Goal: Information Seeking & Learning: Learn about a topic

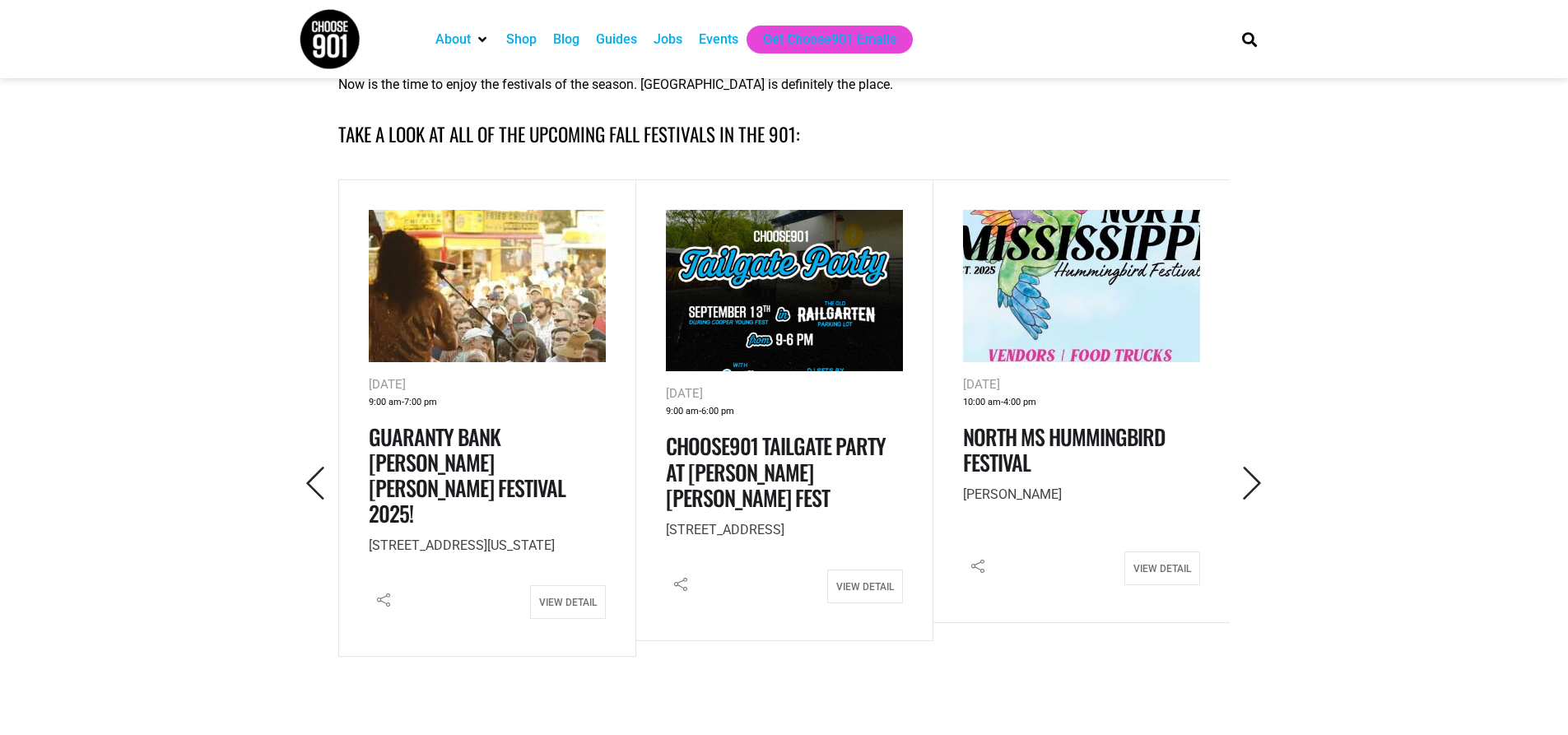
scroll to position [741, 0]
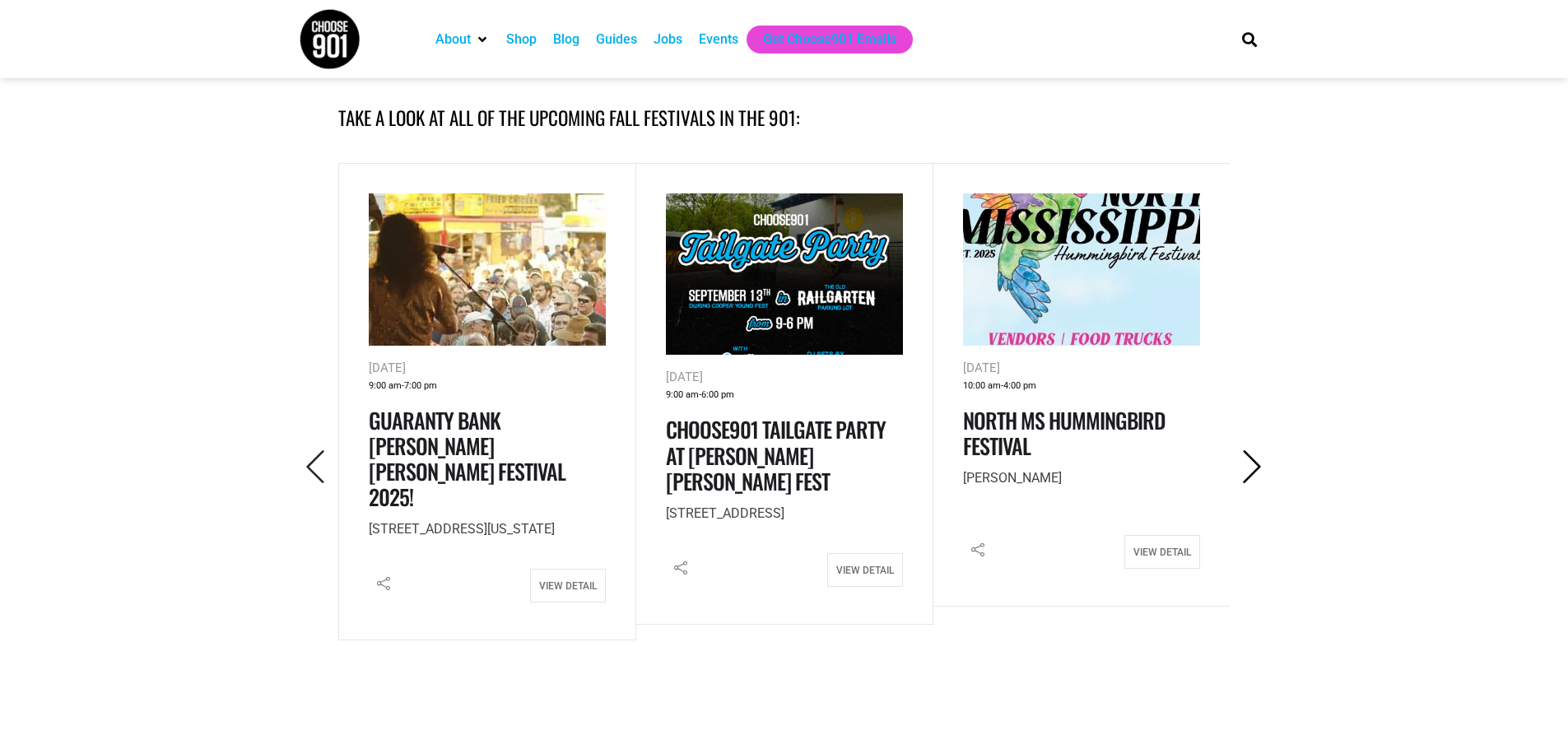
click at [1258, 451] on icon "Next" at bounding box center [1252, 467] width 34 height 34
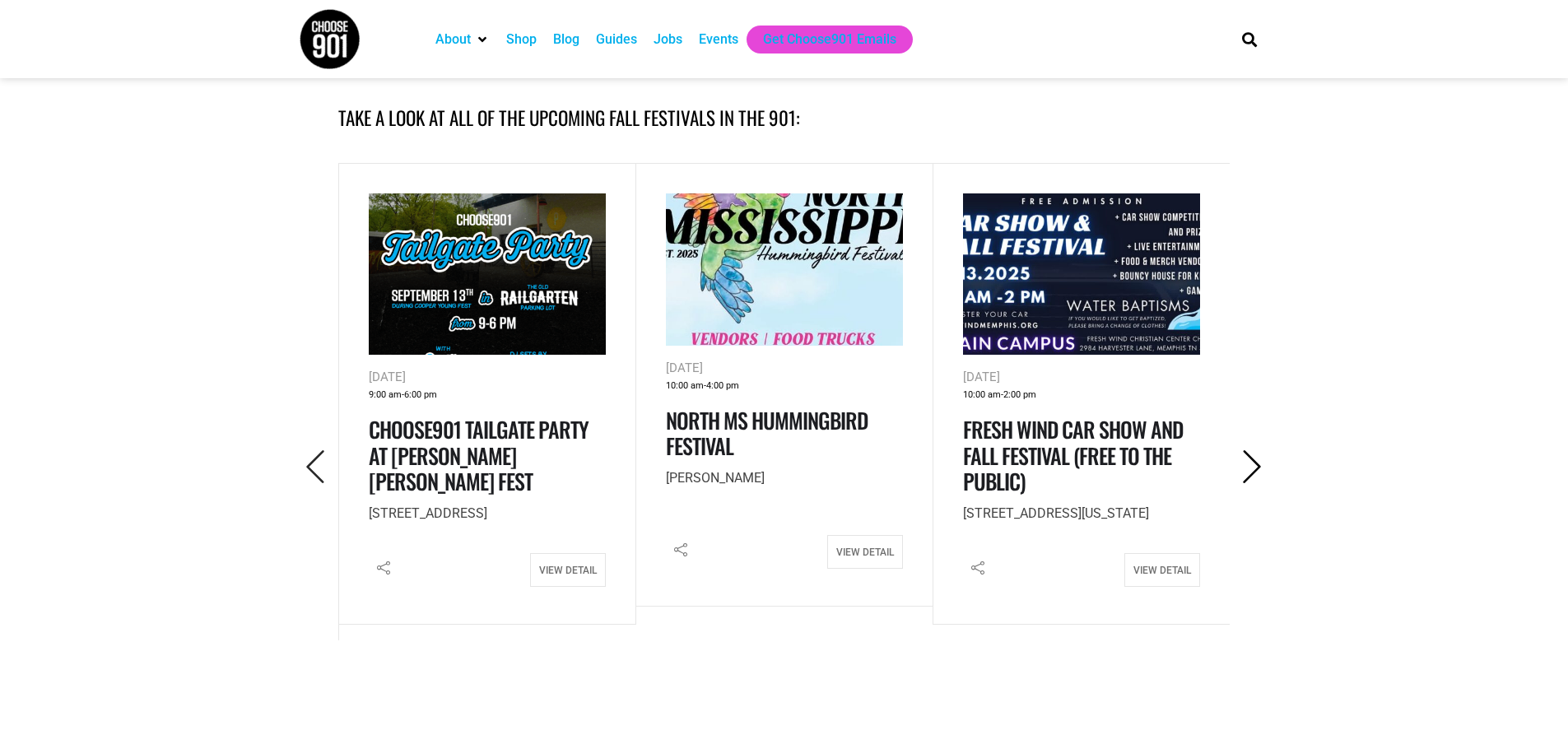
click at [1258, 451] on icon "Next" at bounding box center [1252, 467] width 34 height 34
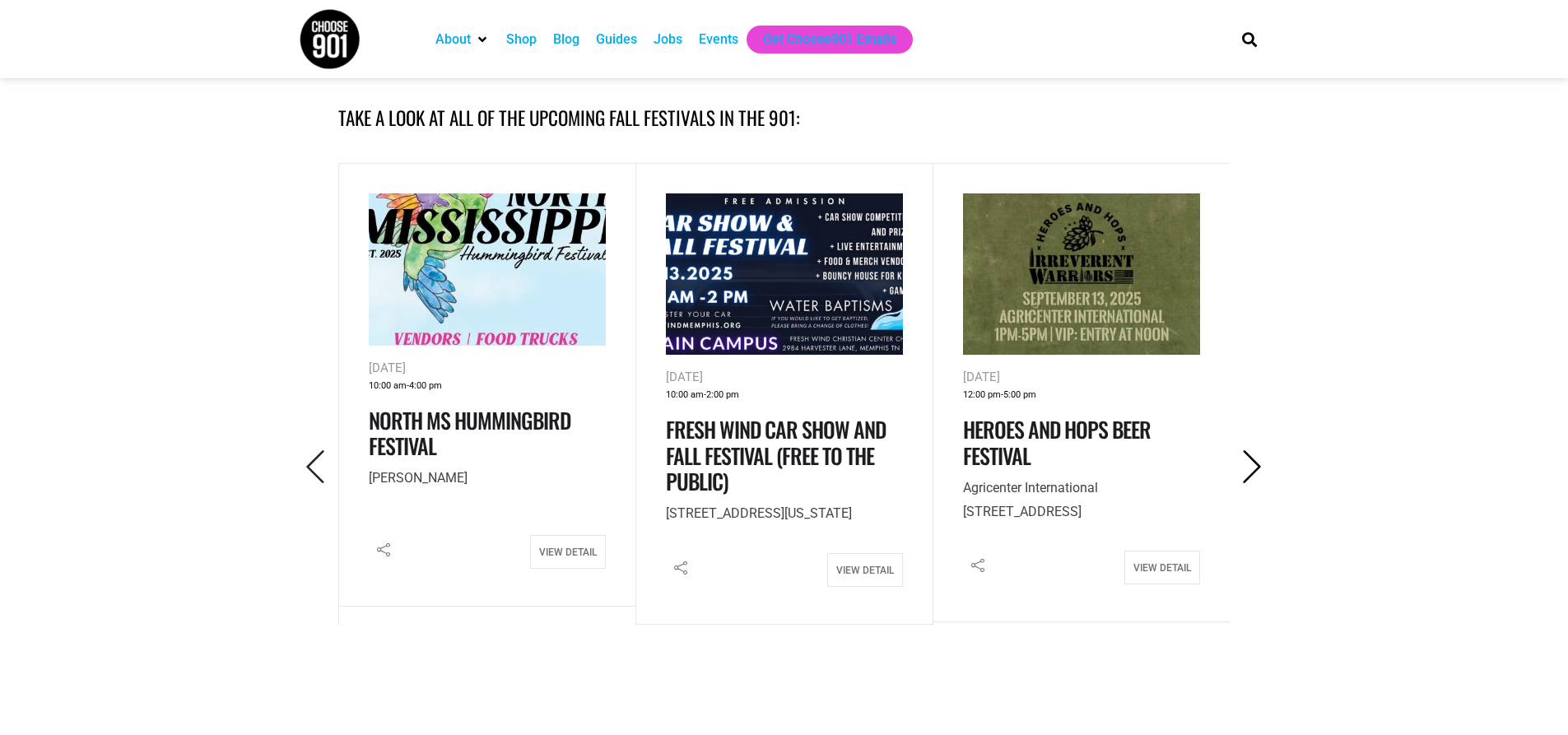
click at [1258, 451] on icon "Next" at bounding box center [1252, 467] width 34 height 34
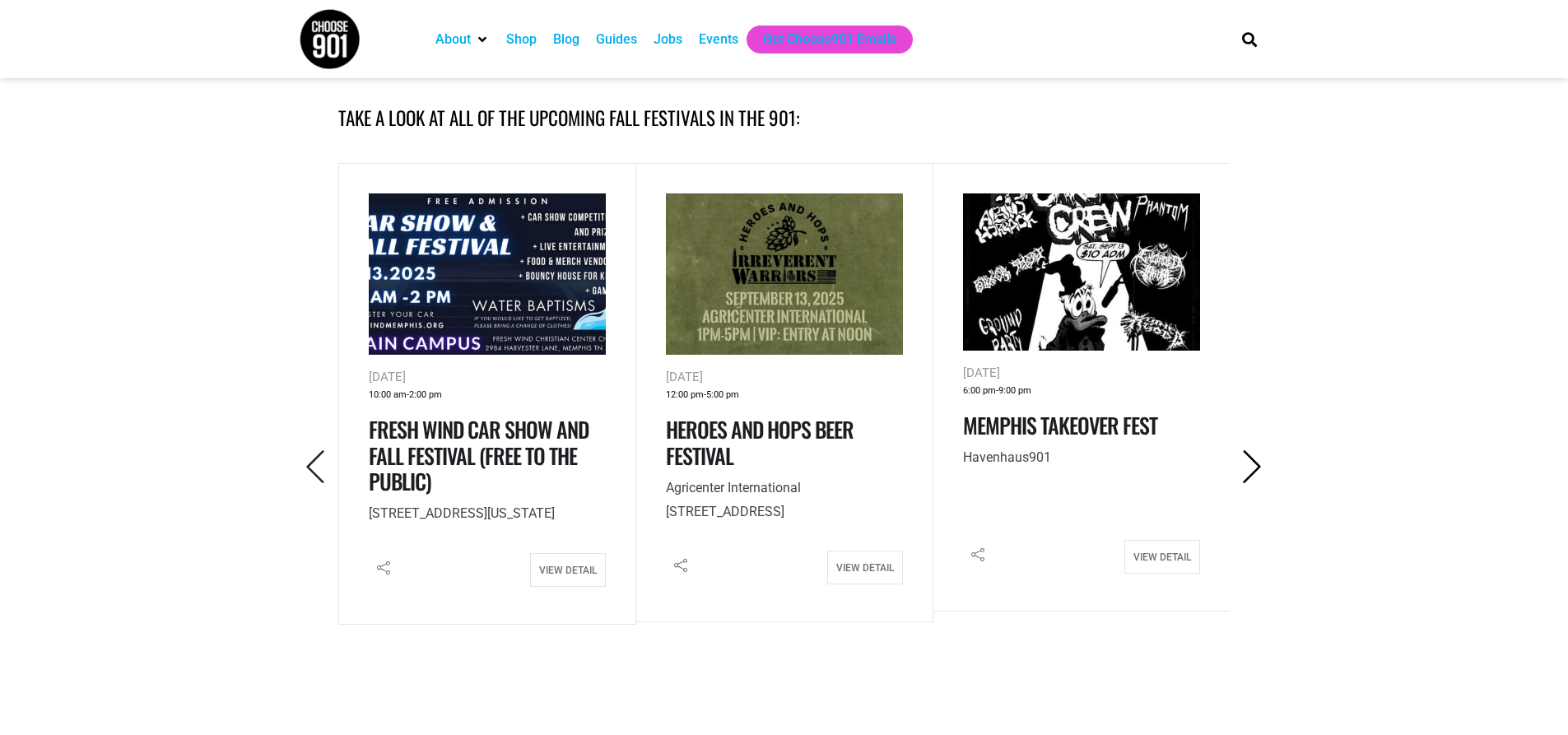
click at [1258, 451] on icon "Next" at bounding box center [1252, 467] width 34 height 34
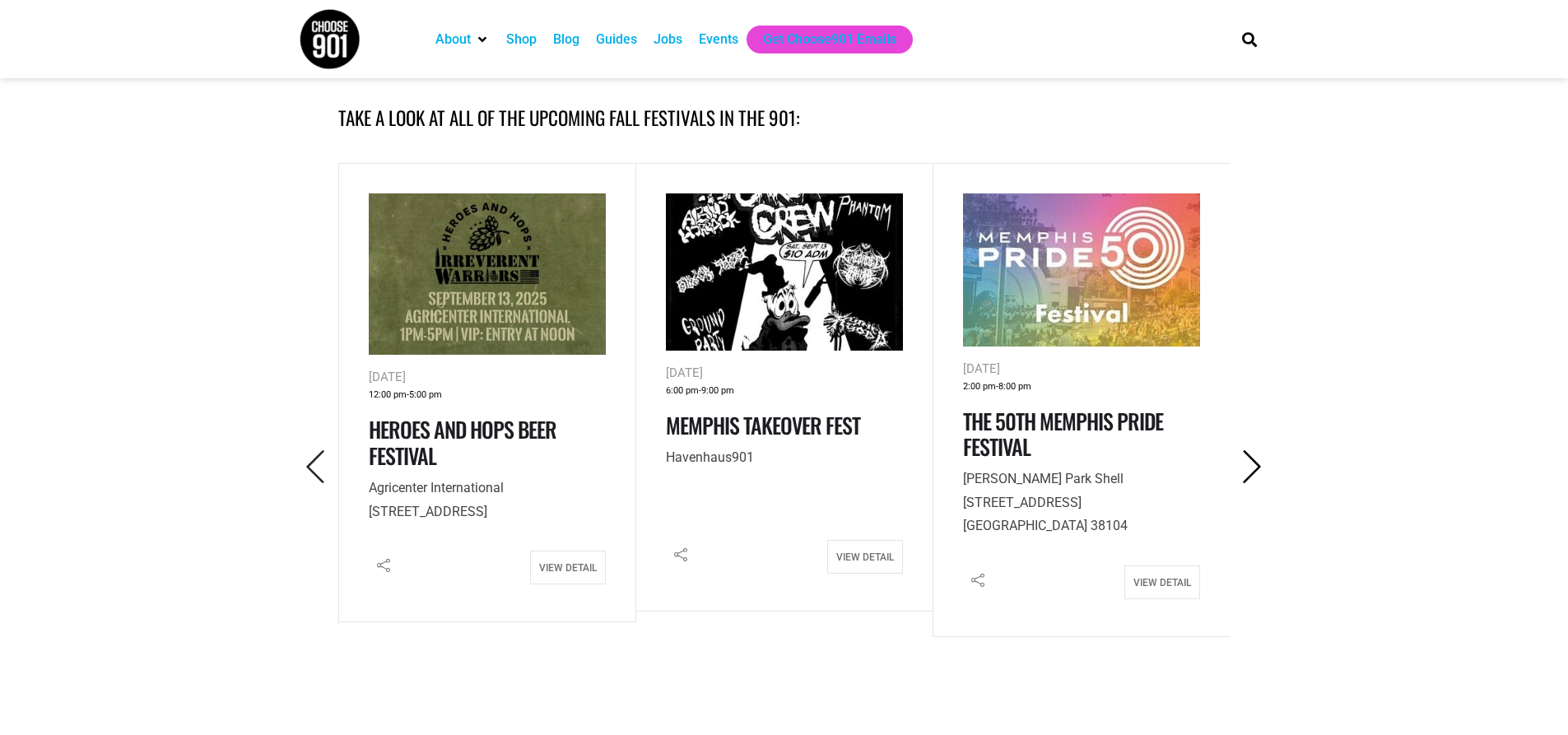
click at [1258, 451] on icon "Next" at bounding box center [1252, 467] width 34 height 34
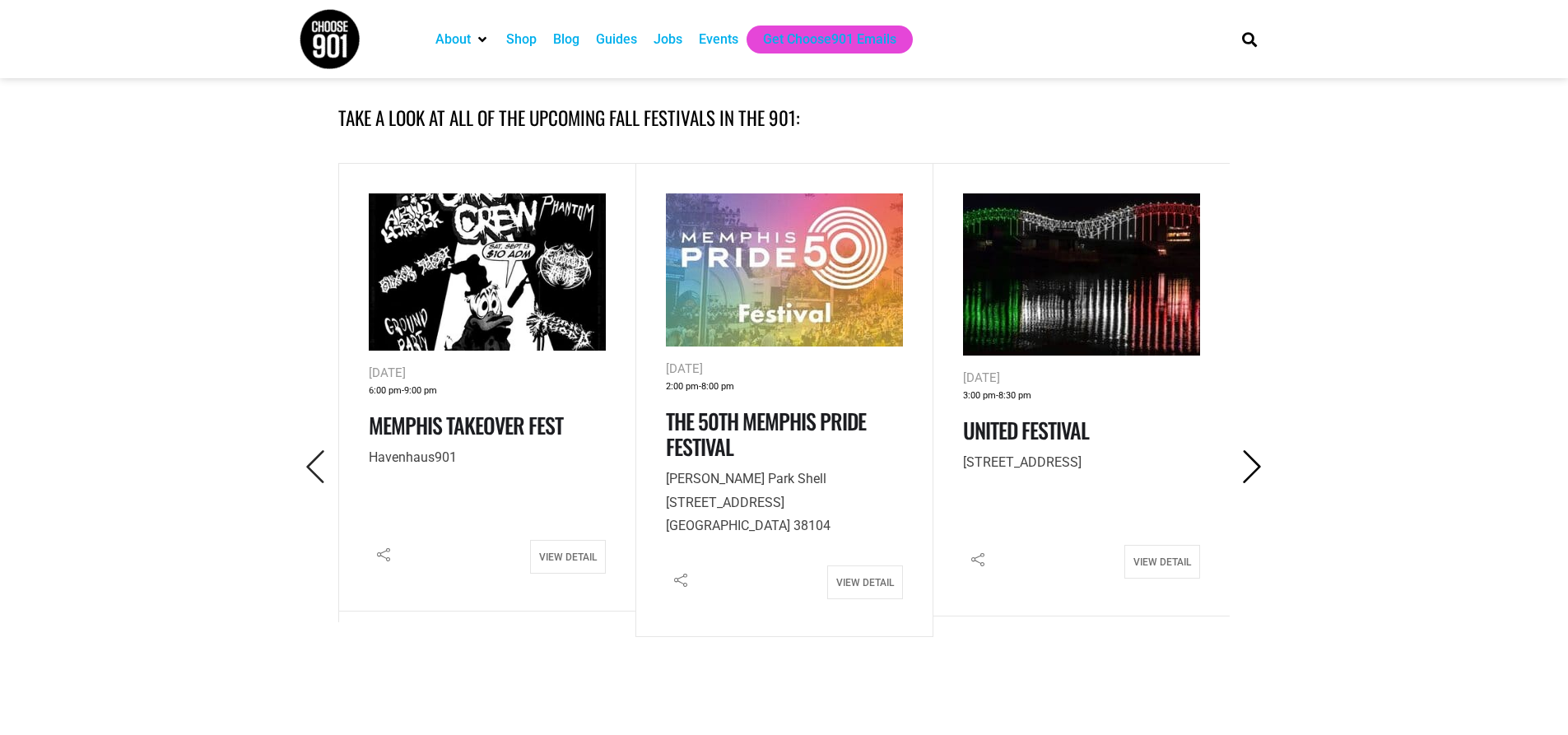
click at [1258, 451] on icon "Next" at bounding box center [1252, 467] width 34 height 34
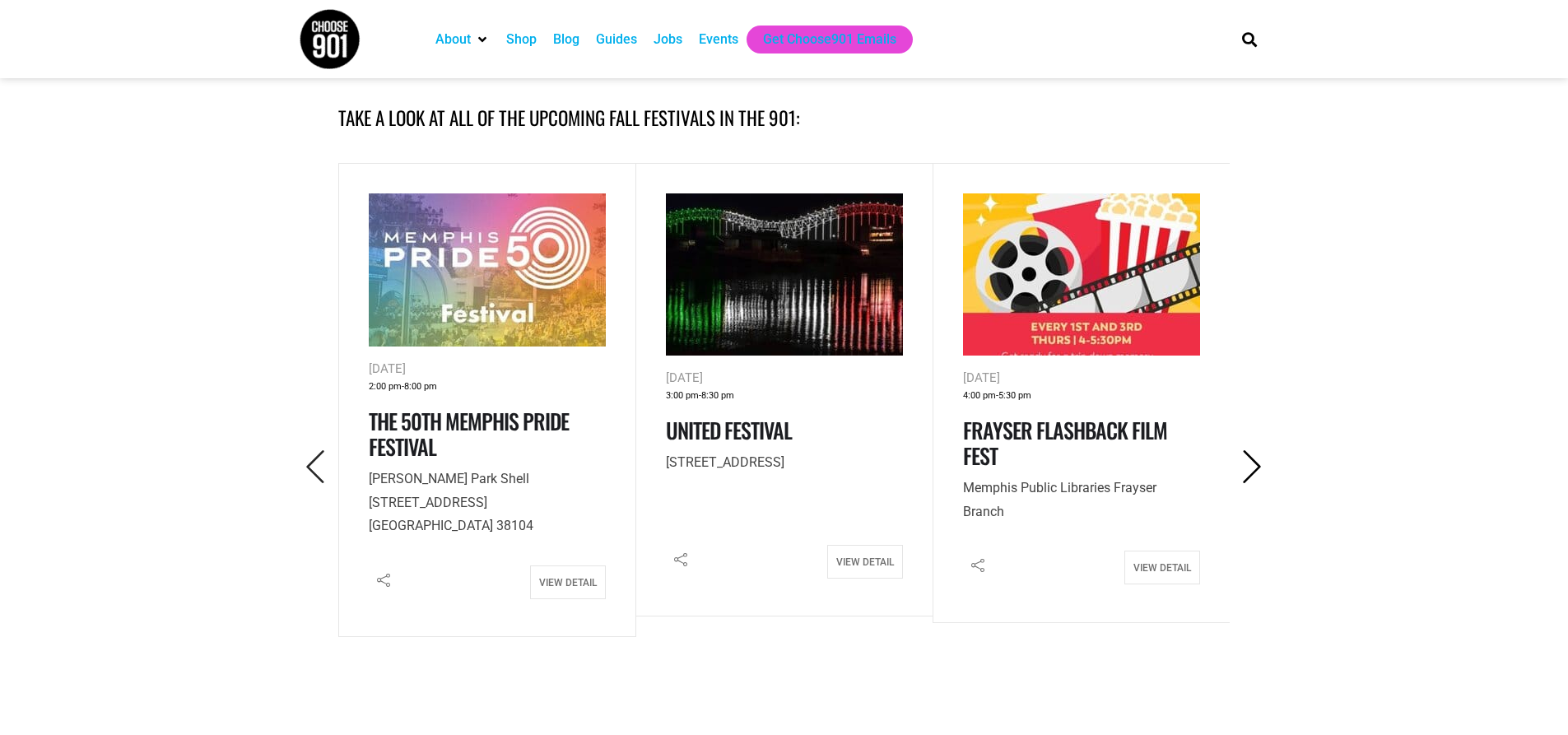
click at [1258, 451] on icon "Next" at bounding box center [1252, 467] width 34 height 34
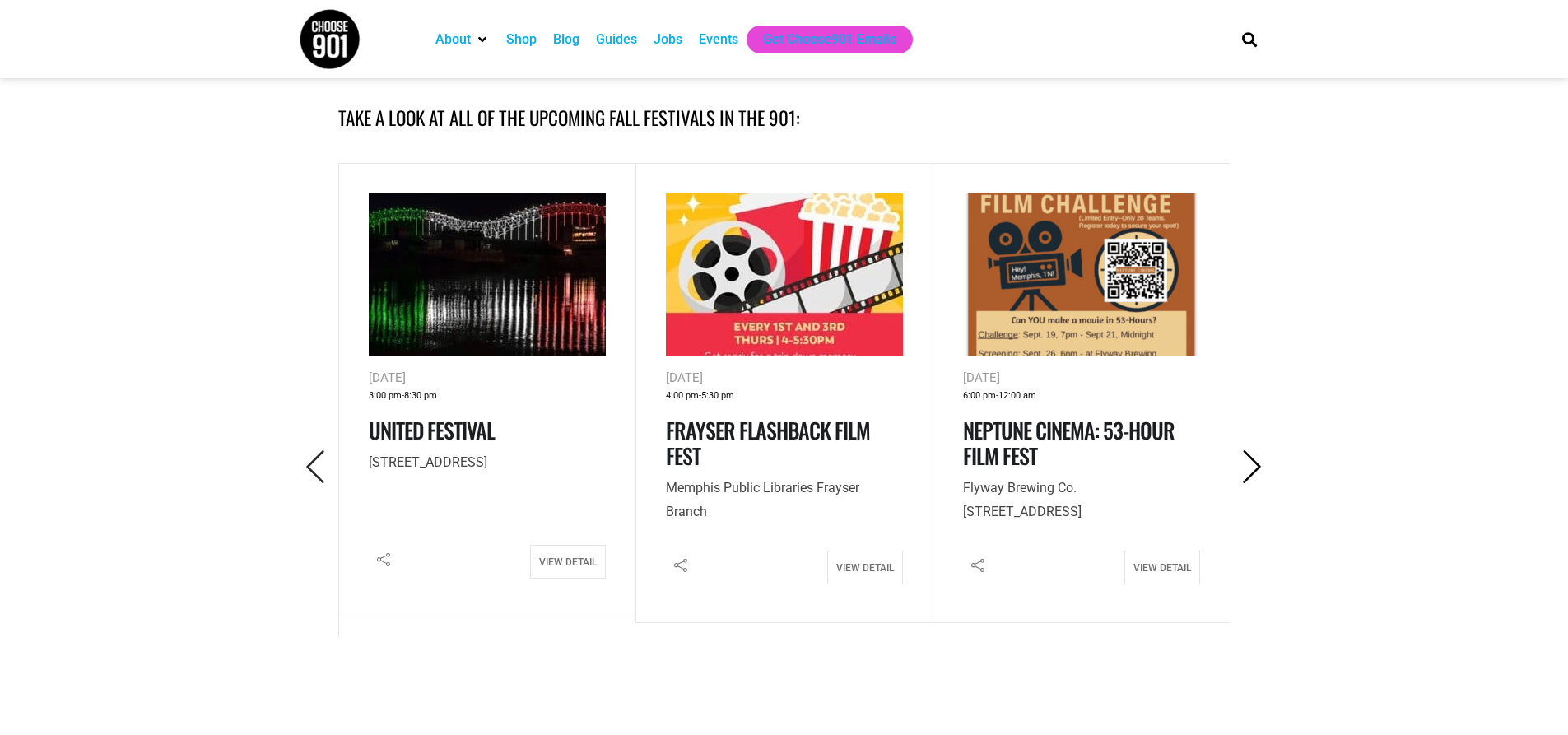
click at [1258, 451] on icon "Next" at bounding box center [1252, 467] width 34 height 34
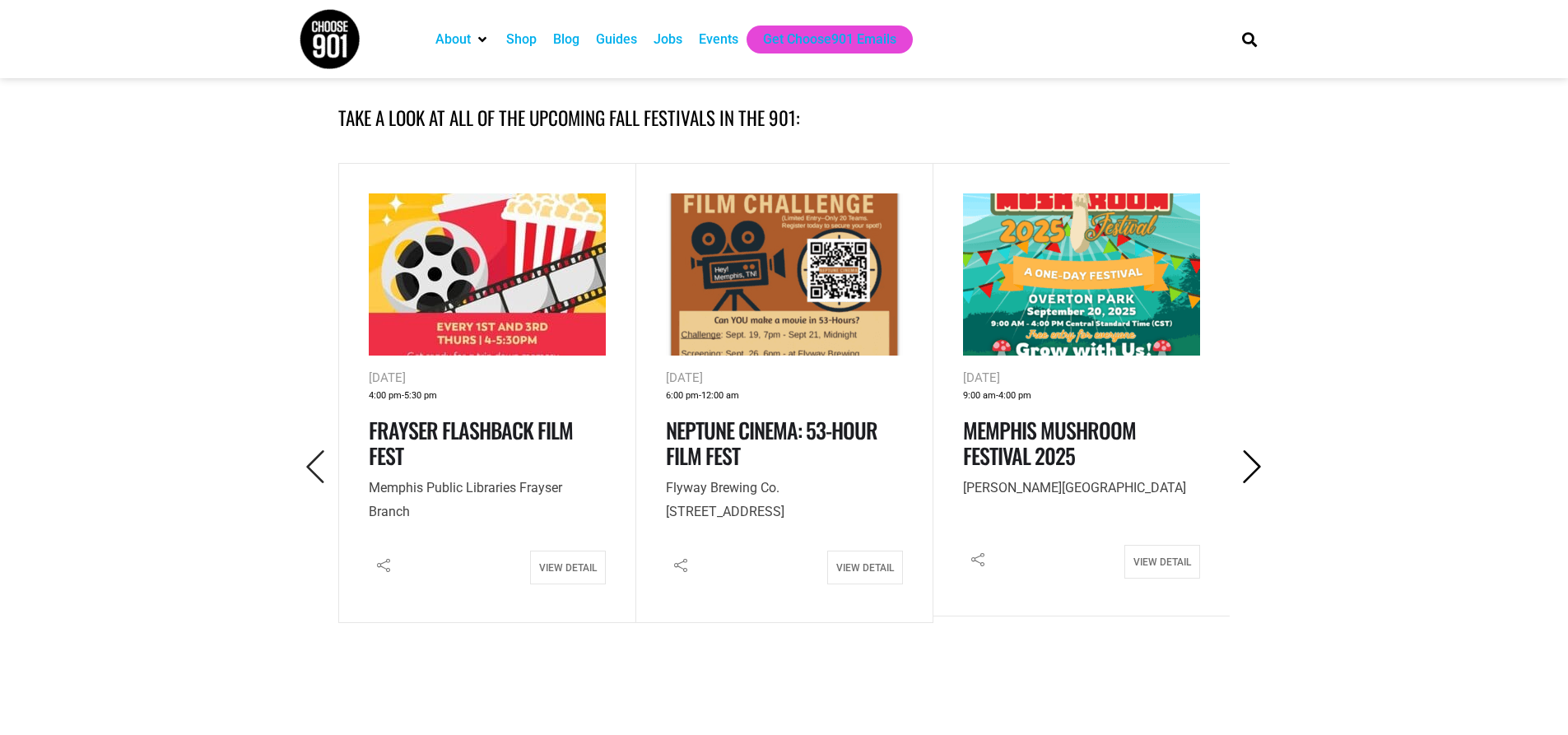
click at [1258, 451] on icon "Next" at bounding box center [1252, 467] width 34 height 34
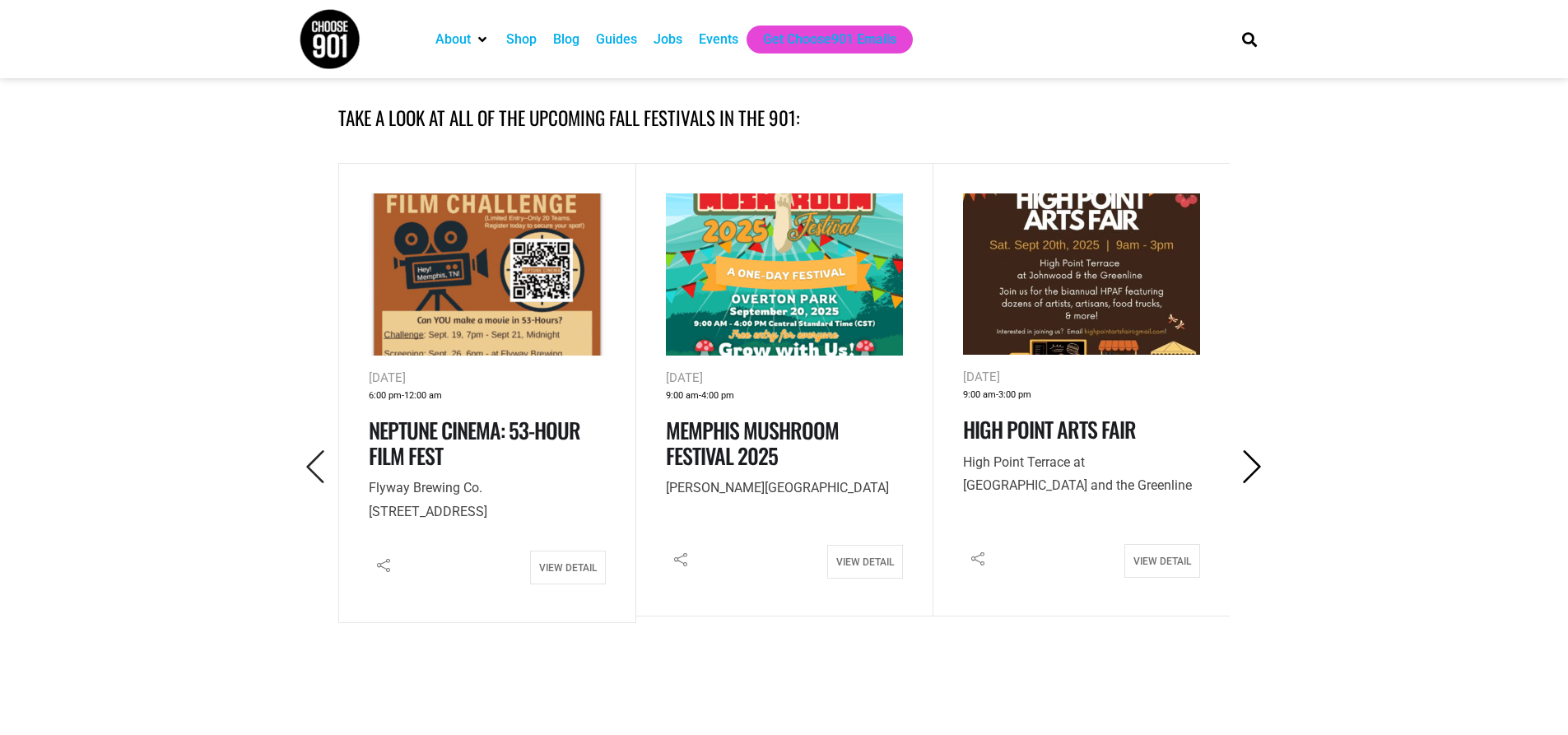
click at [1258, 451] on icon "Next" at bounding box center [1252, 467] width 34 height 34
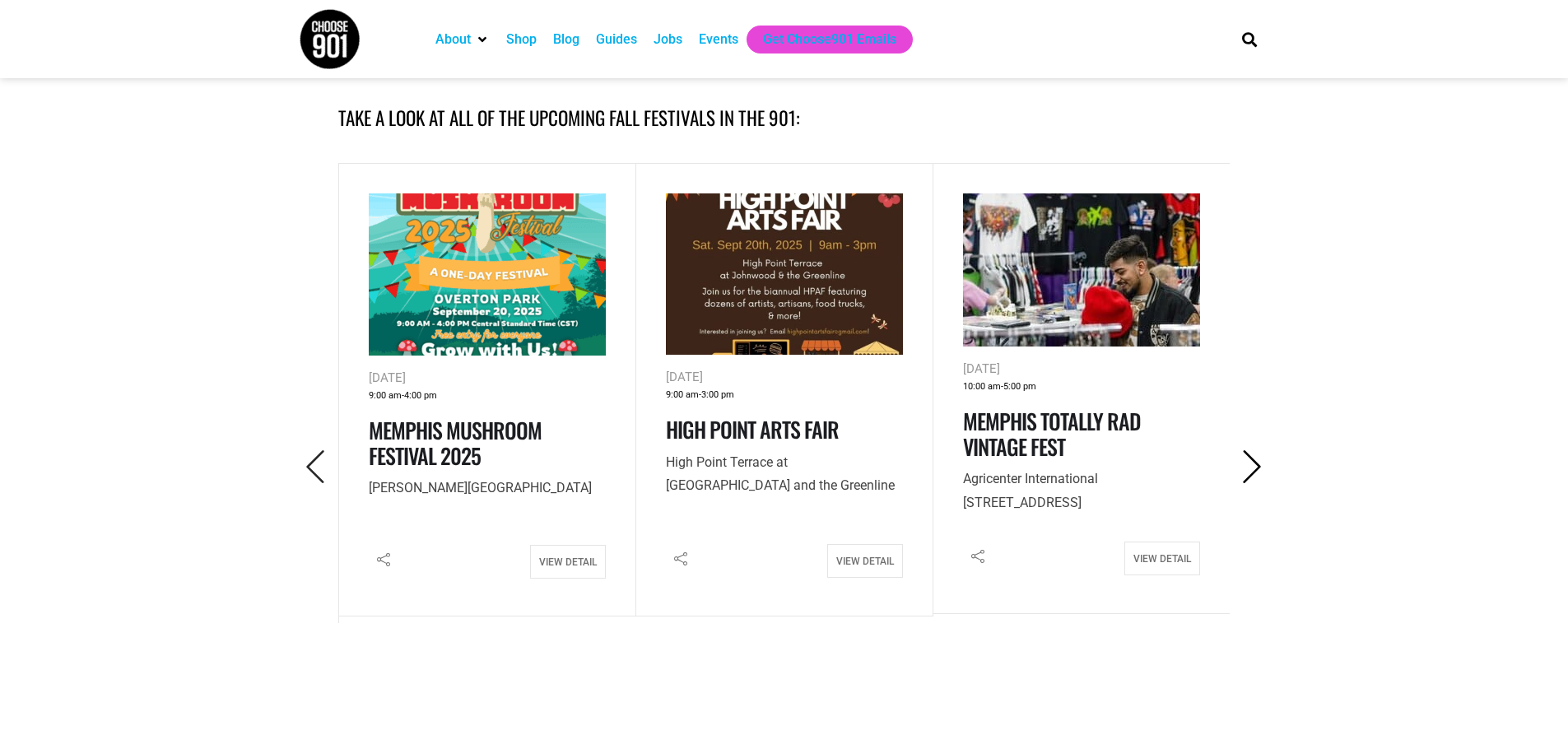
click at [1258, 451] on icon "Next" at bounding box center [1252, 467] width 34 height 34
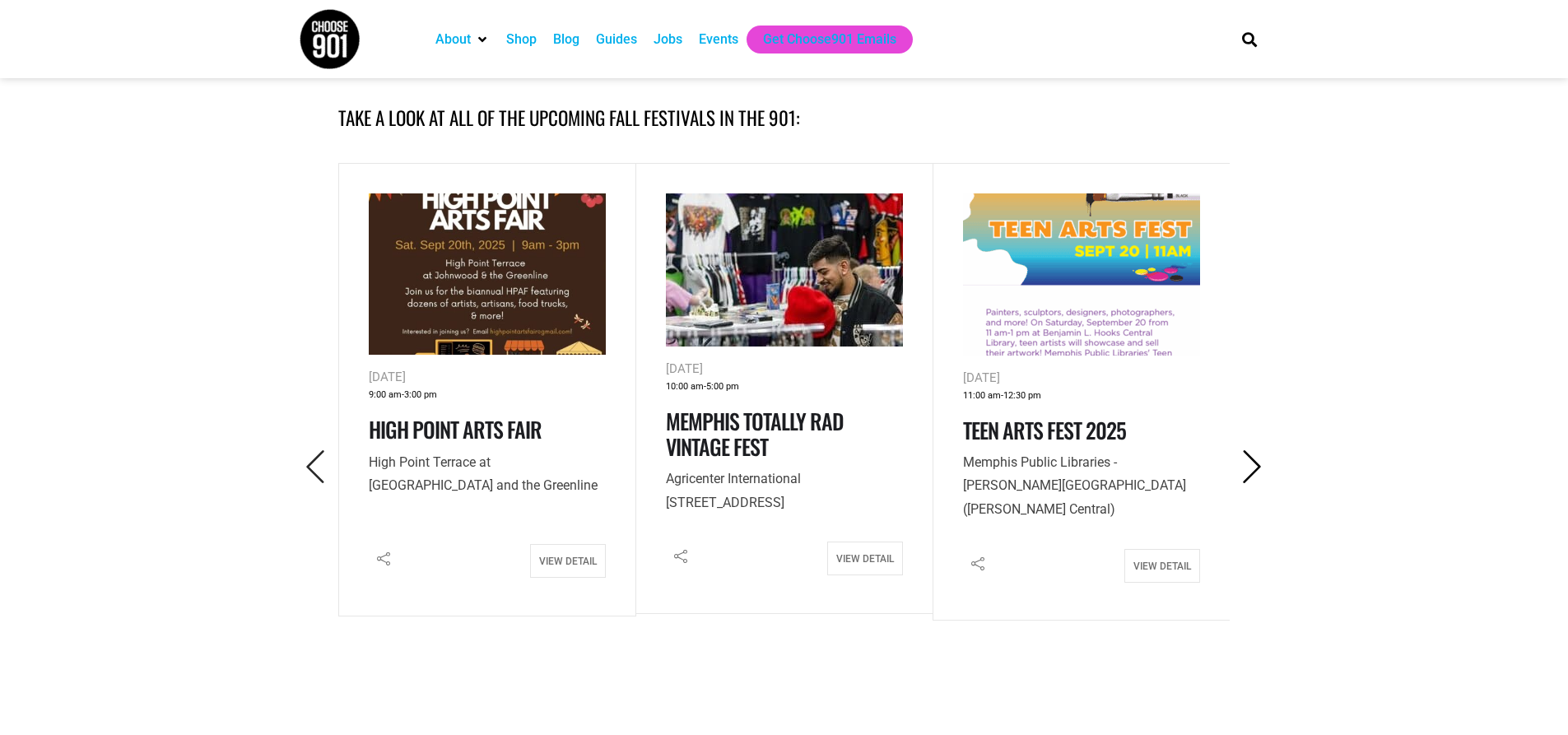
click at [1258, 451] on icon "Next" at bounding box center [1252, 467] width 34 height 34
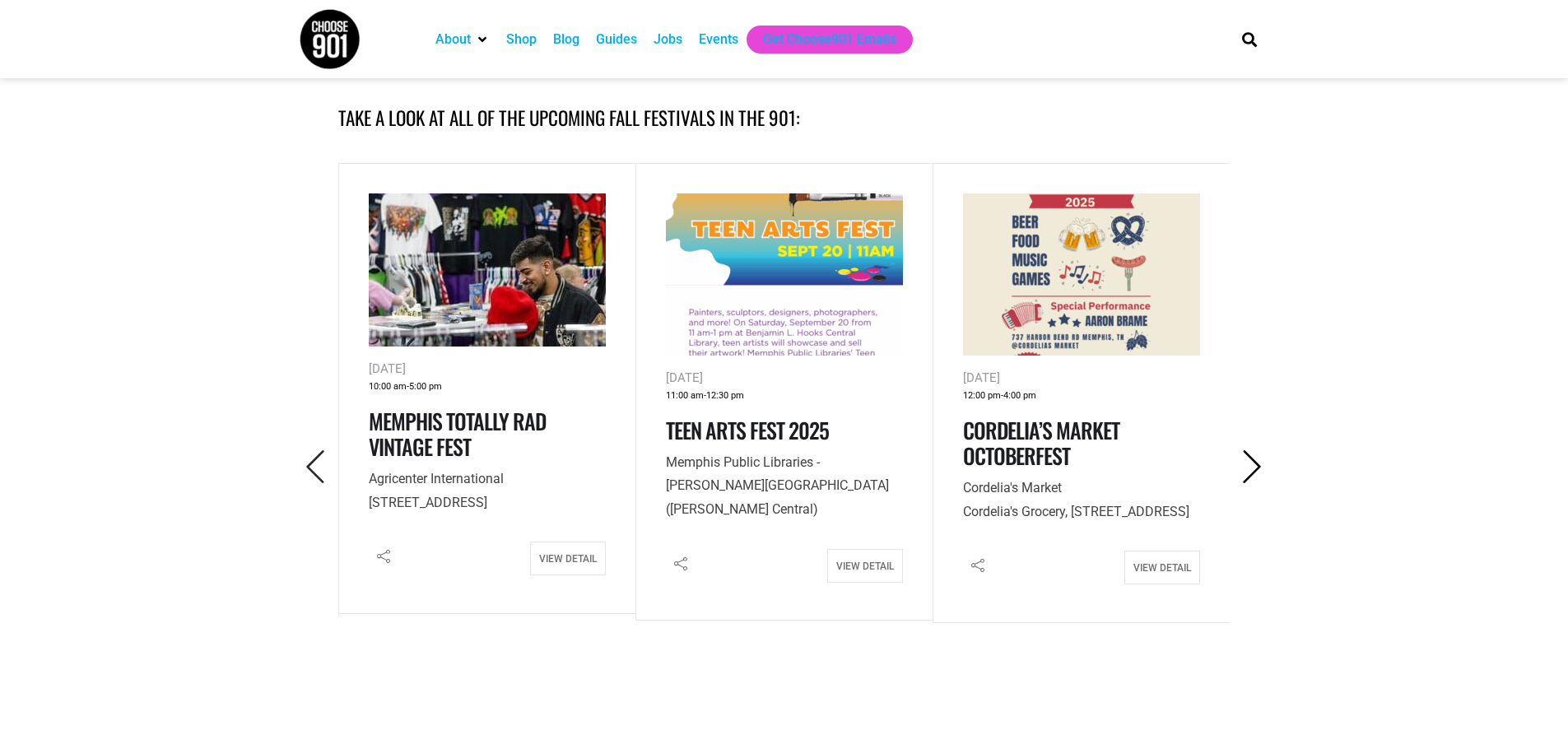
click at [1258, 451] on icon "Next" at bounding box center [1252, 467] width 34 height 34
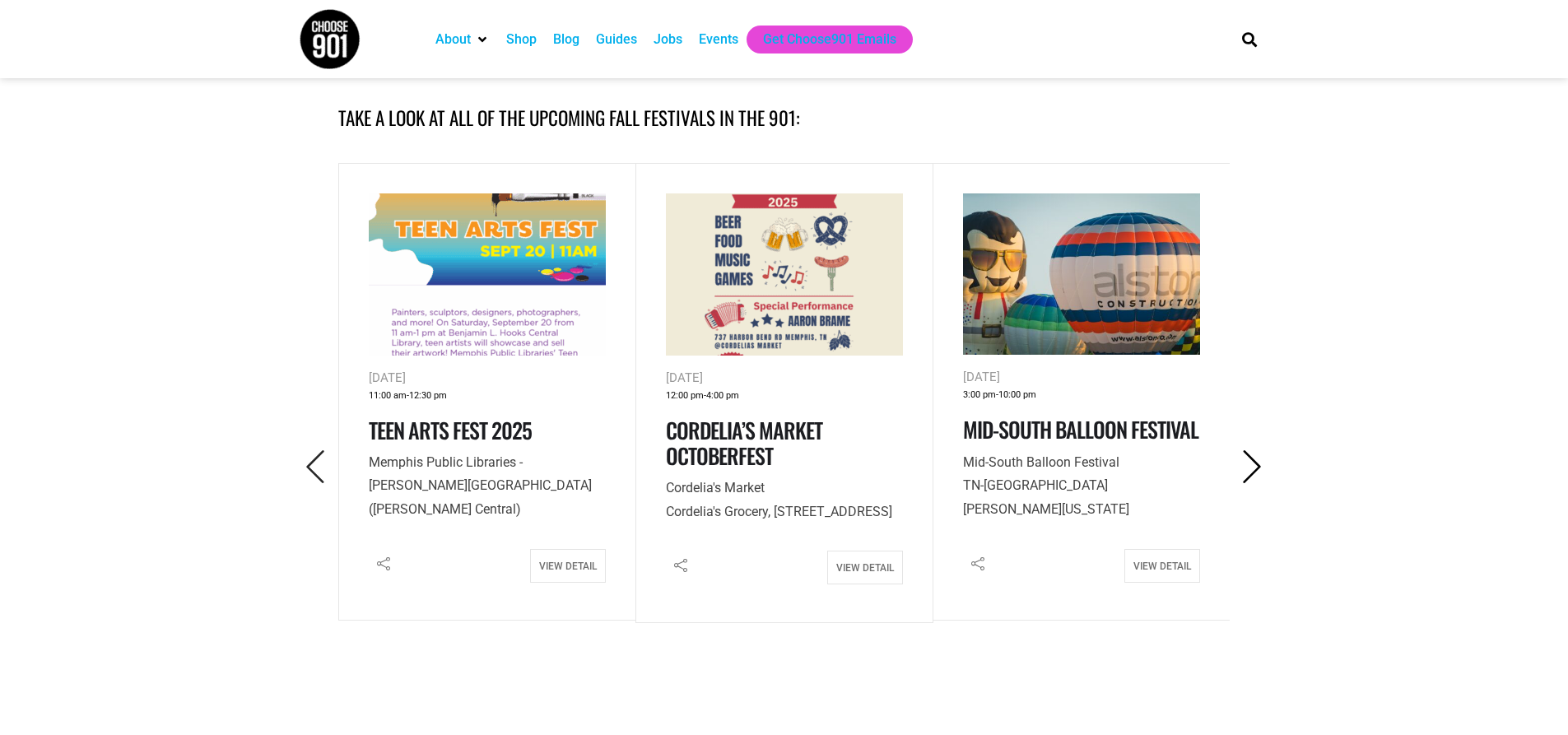
click at [1258, 451] on icon "Next" at bounding box center [1252, 467] width 34 height 34
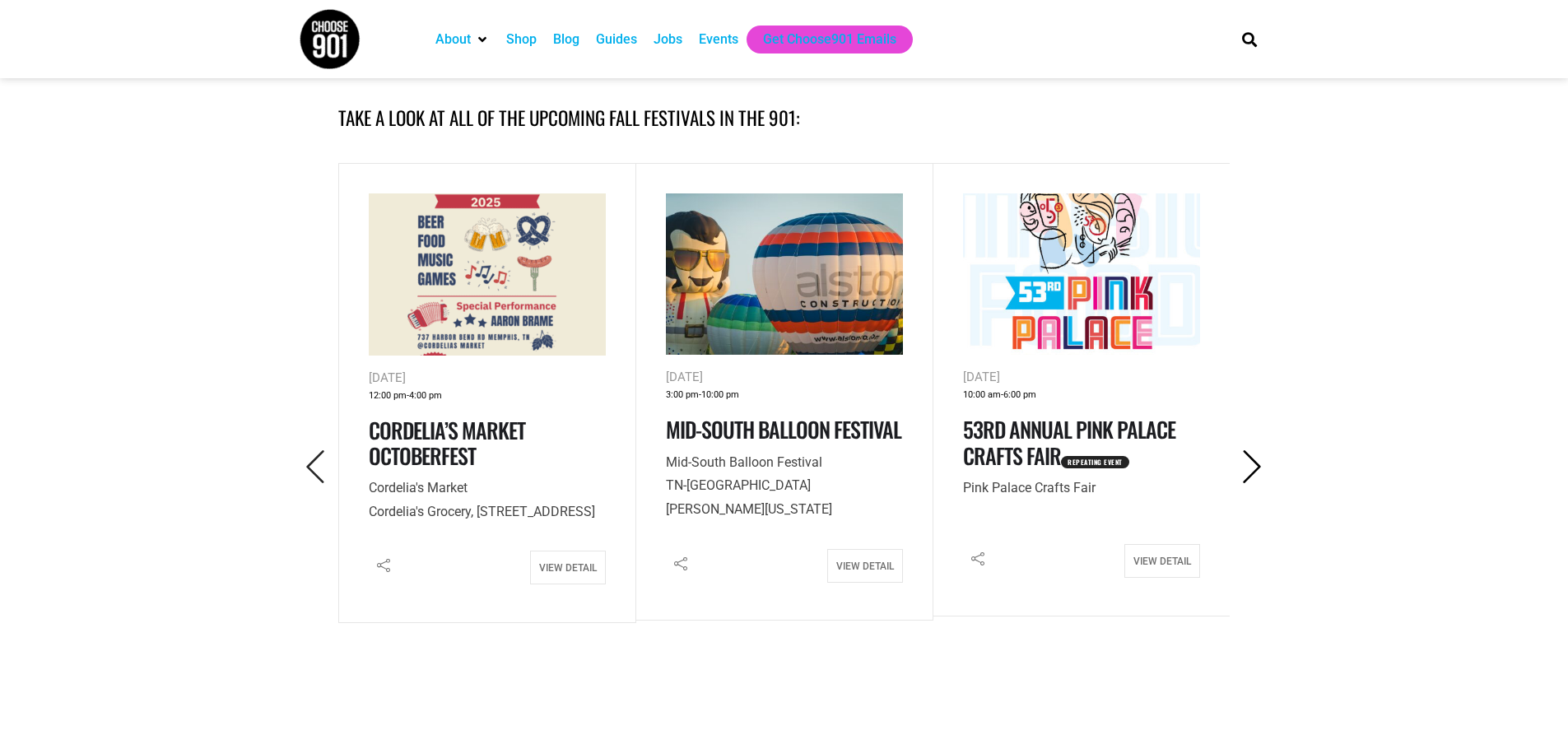
click at [1258, 451] on icon "Next" at bounding box center [1252, 467] width 34 height 34
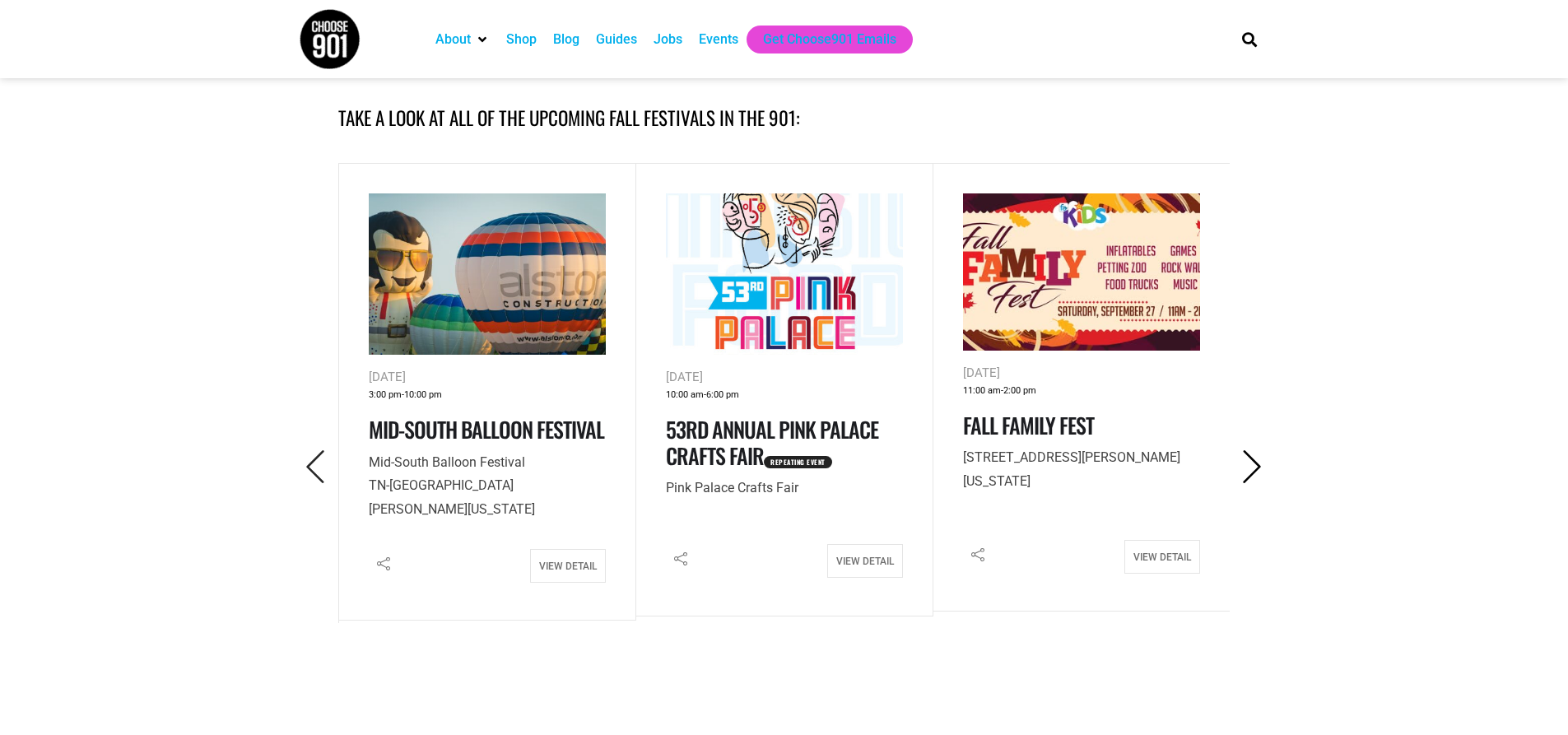
click at [1258, 451] on icon "Next" at bounding box center [1252, 467] width 34 height 34
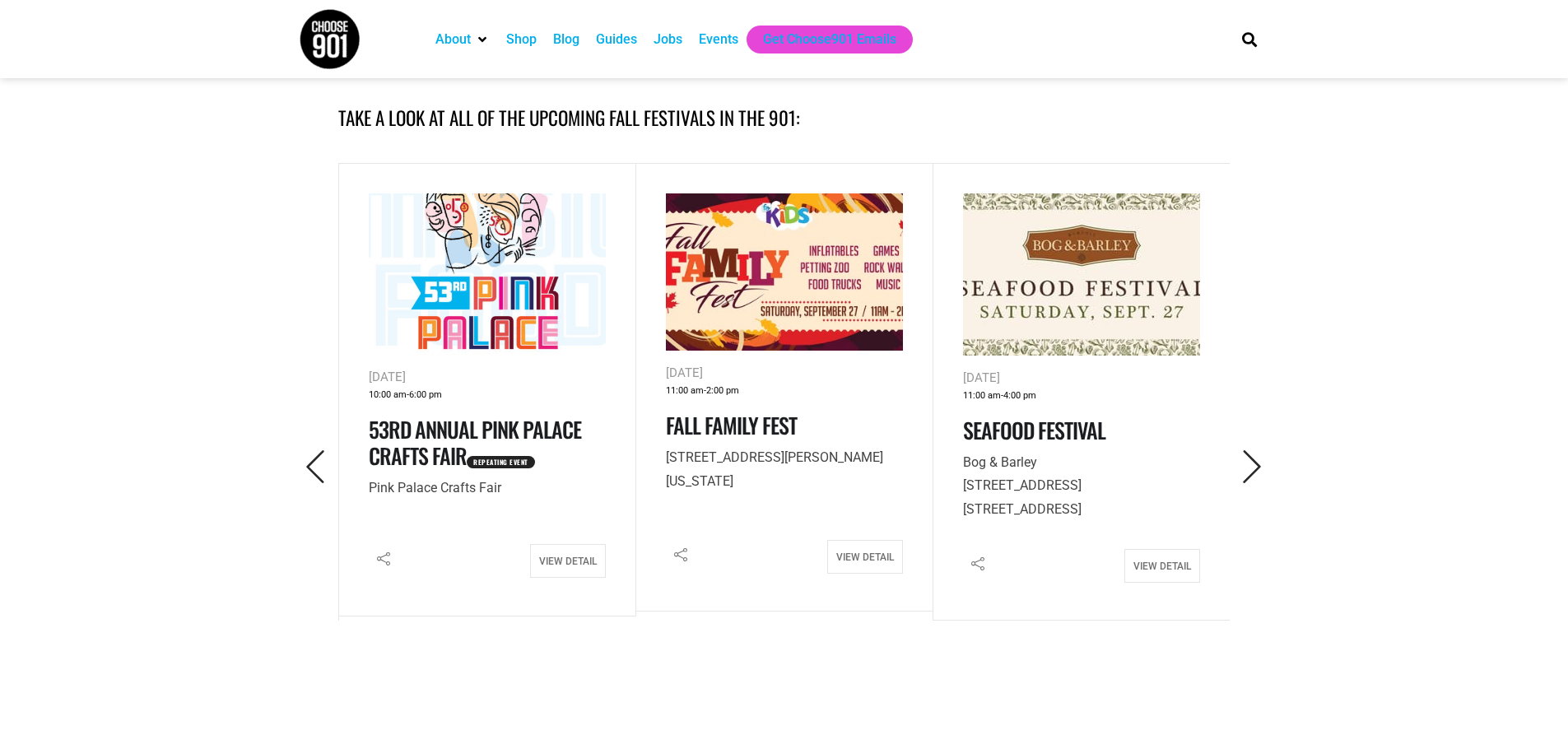
click at [816, 284] on img at bounding box center [784, 272] width 237 height 158
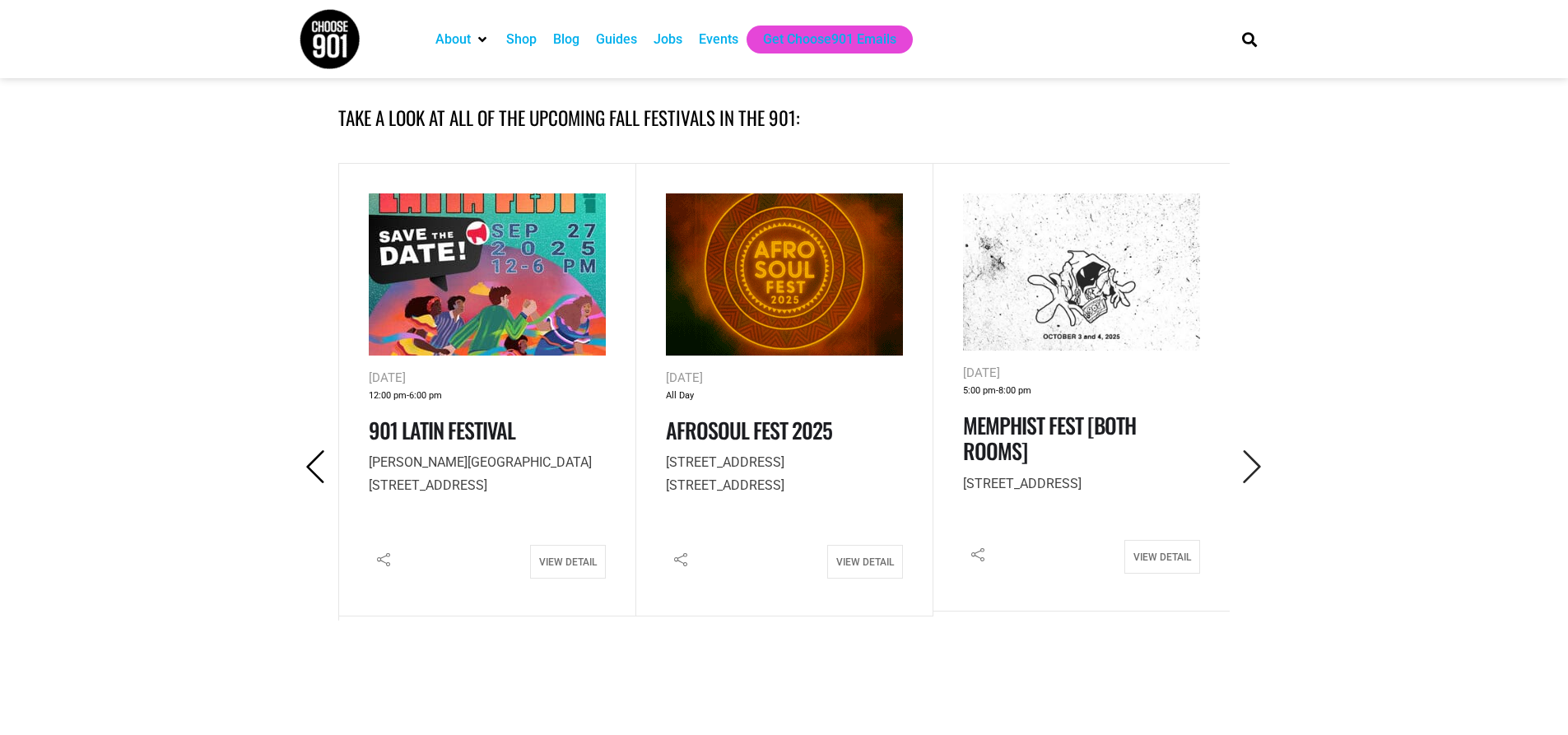
click at [308, 451] on icon "Previous" at bounding box center [316, 467] width 34 height 34
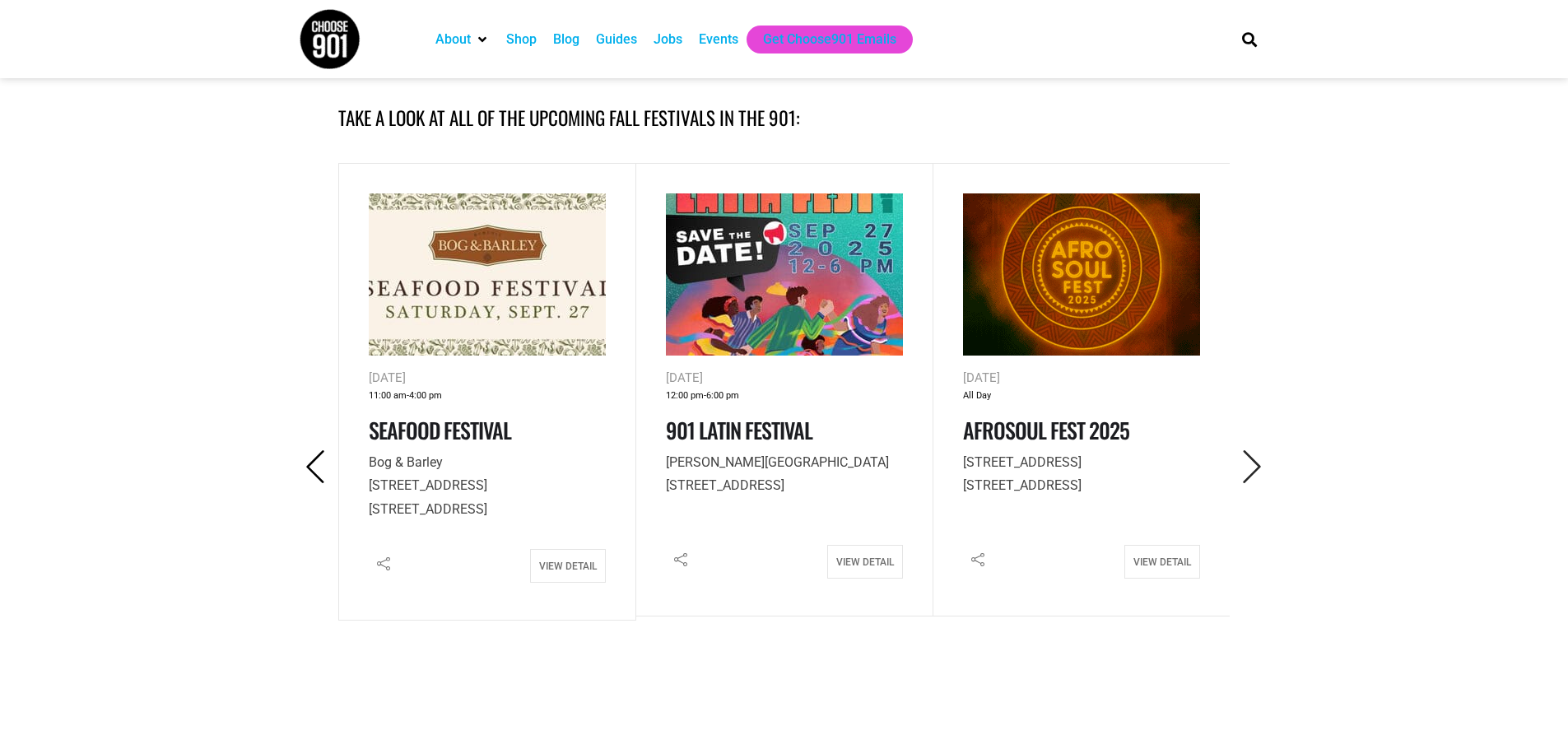
click at [308, 451] on icon "Previous" at bounding box center [316, 467] width 34 height 34
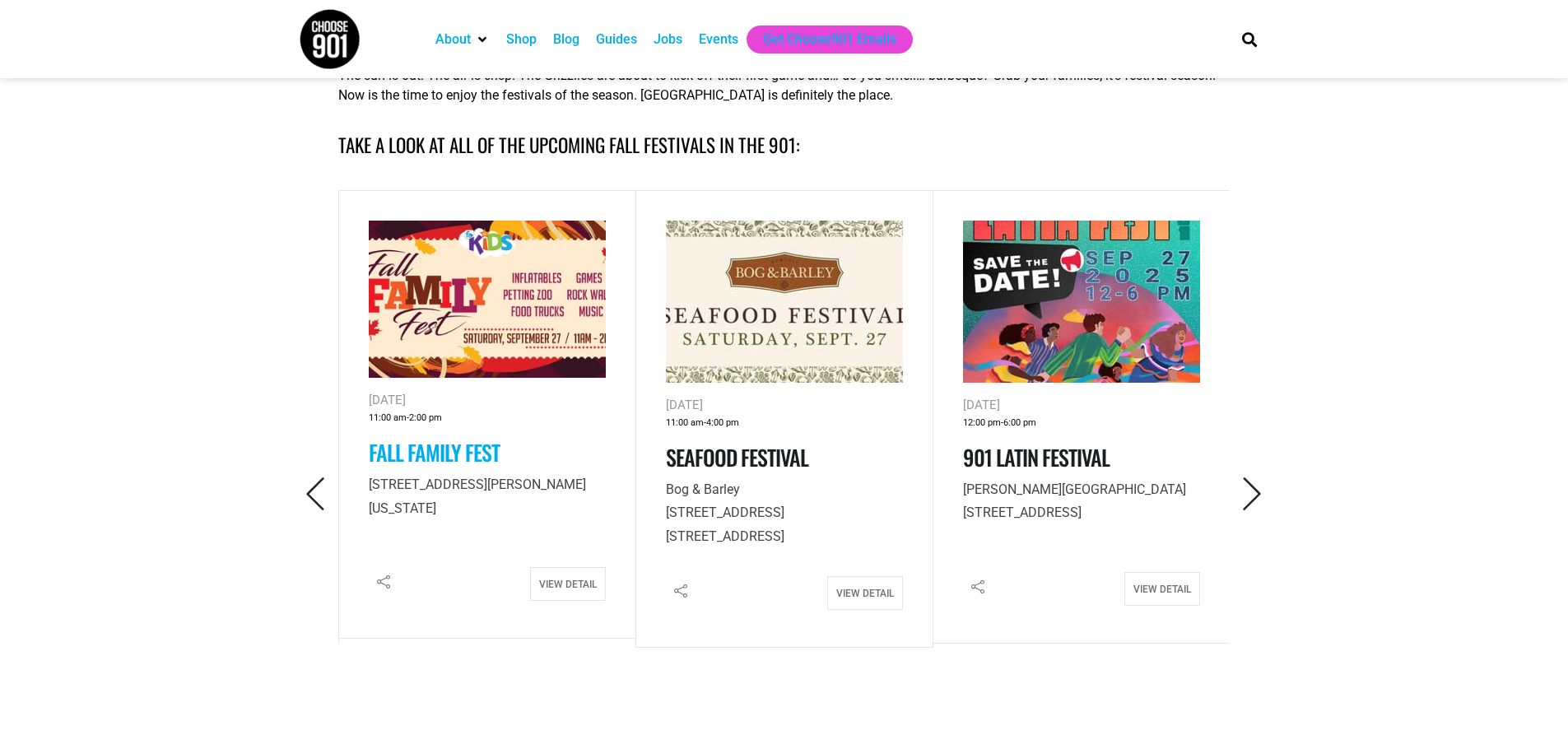
scroll to position [823, 0]
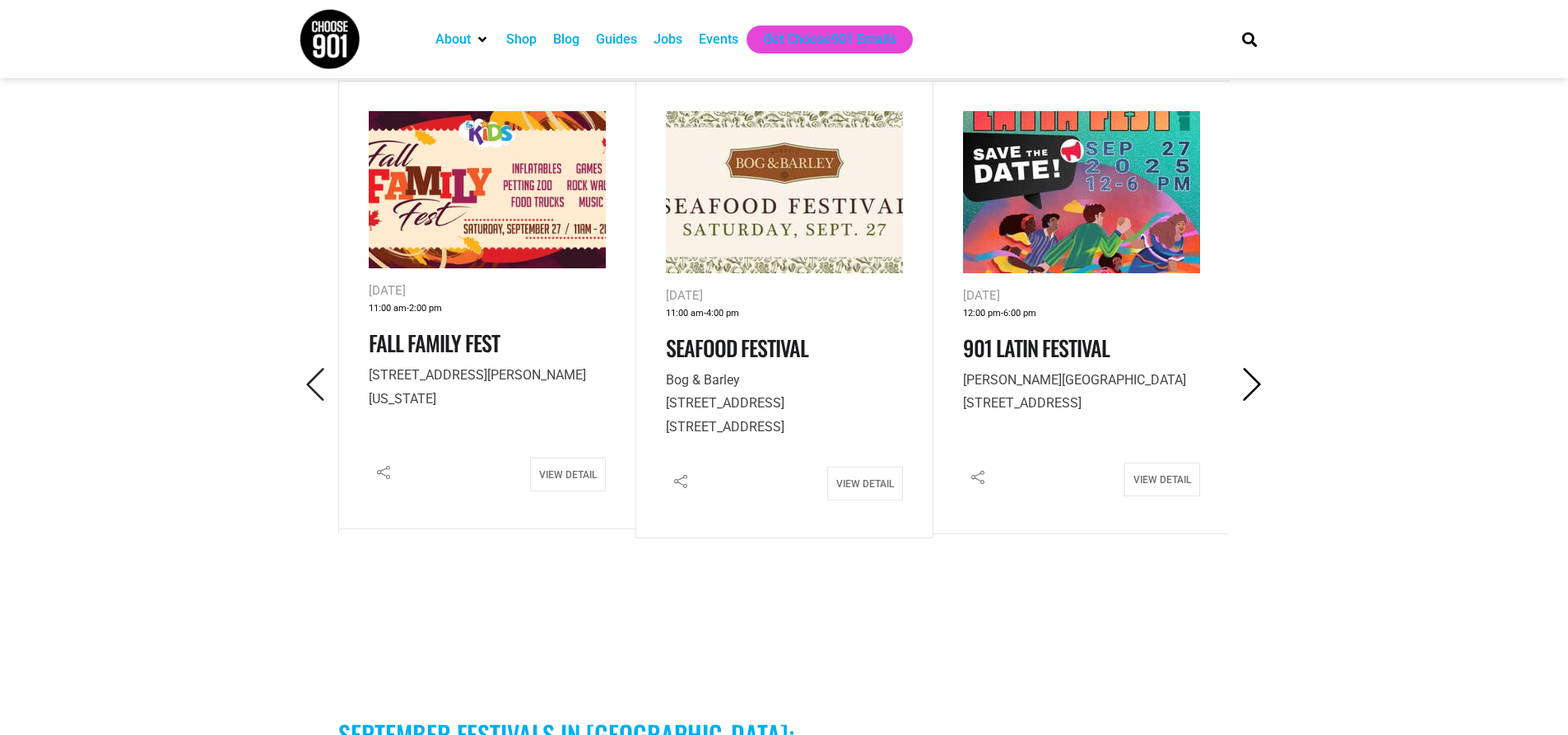
click at [1251, 368] on icon "Next" at bounding box center [1252, 385] width 34 height 34
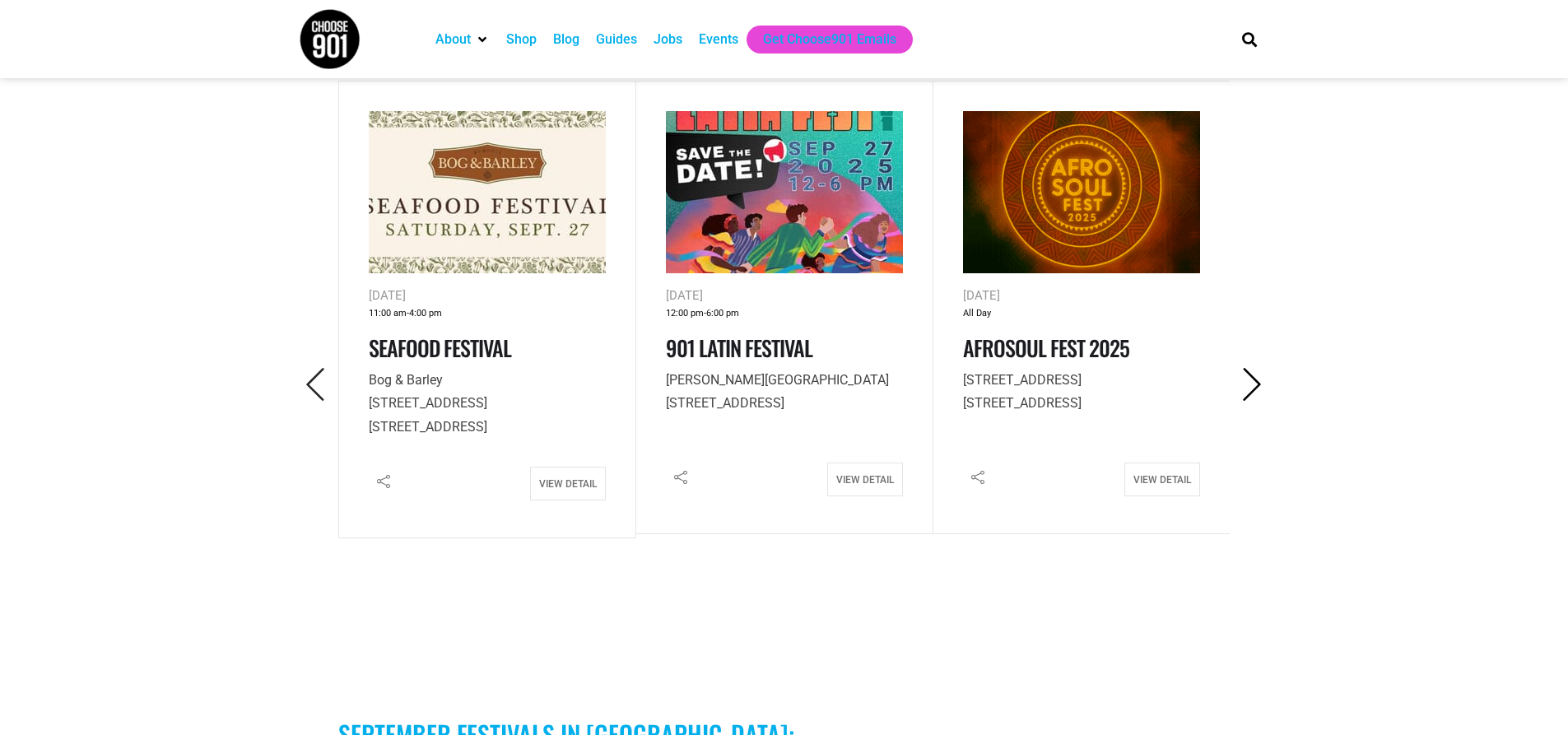
click at [1251, 368] on icon "Next" at bounding box center [1252, 385] width 34 height 34
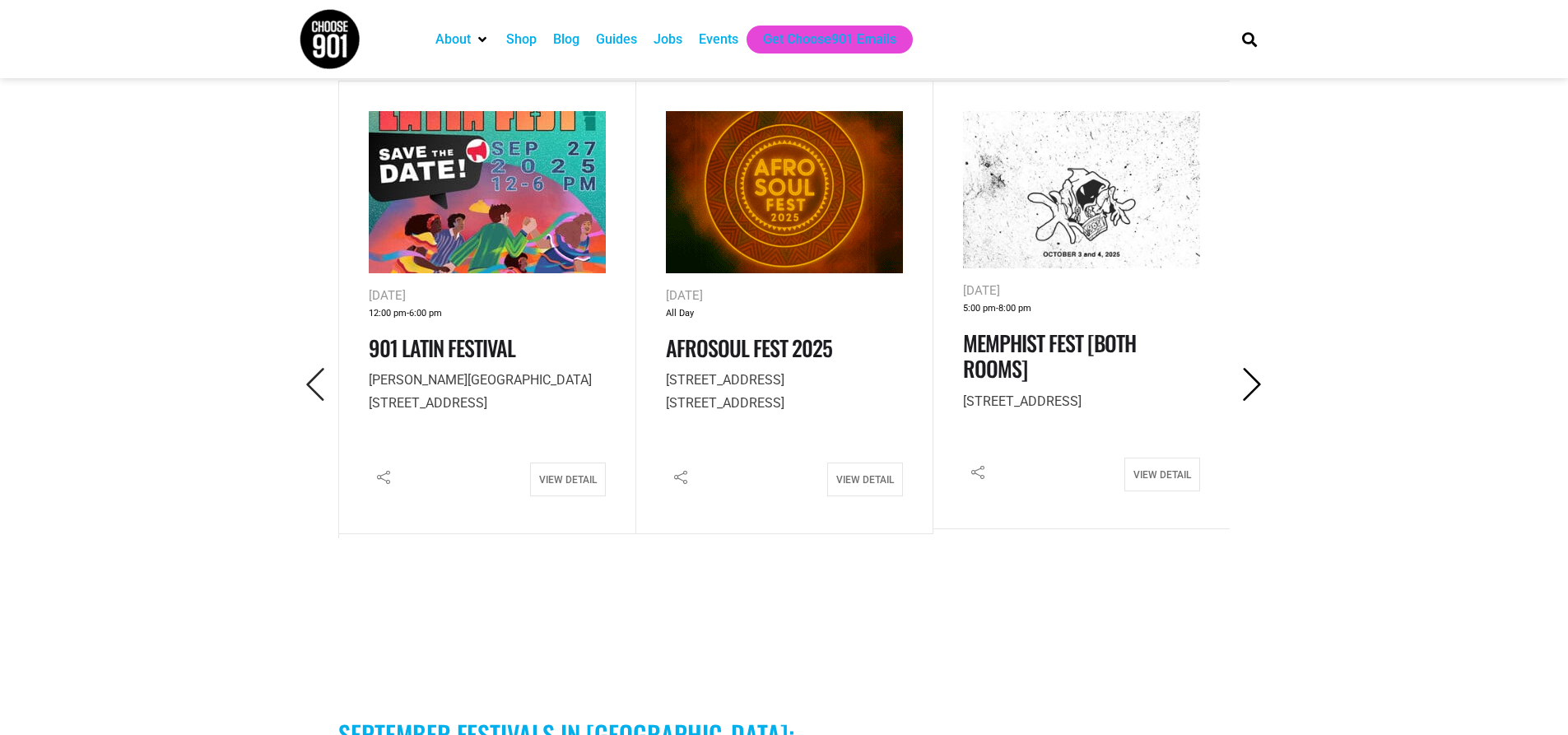
click at [1251, 368] on icon "Next" at bounding box center [1252, 385] width 34 height 34
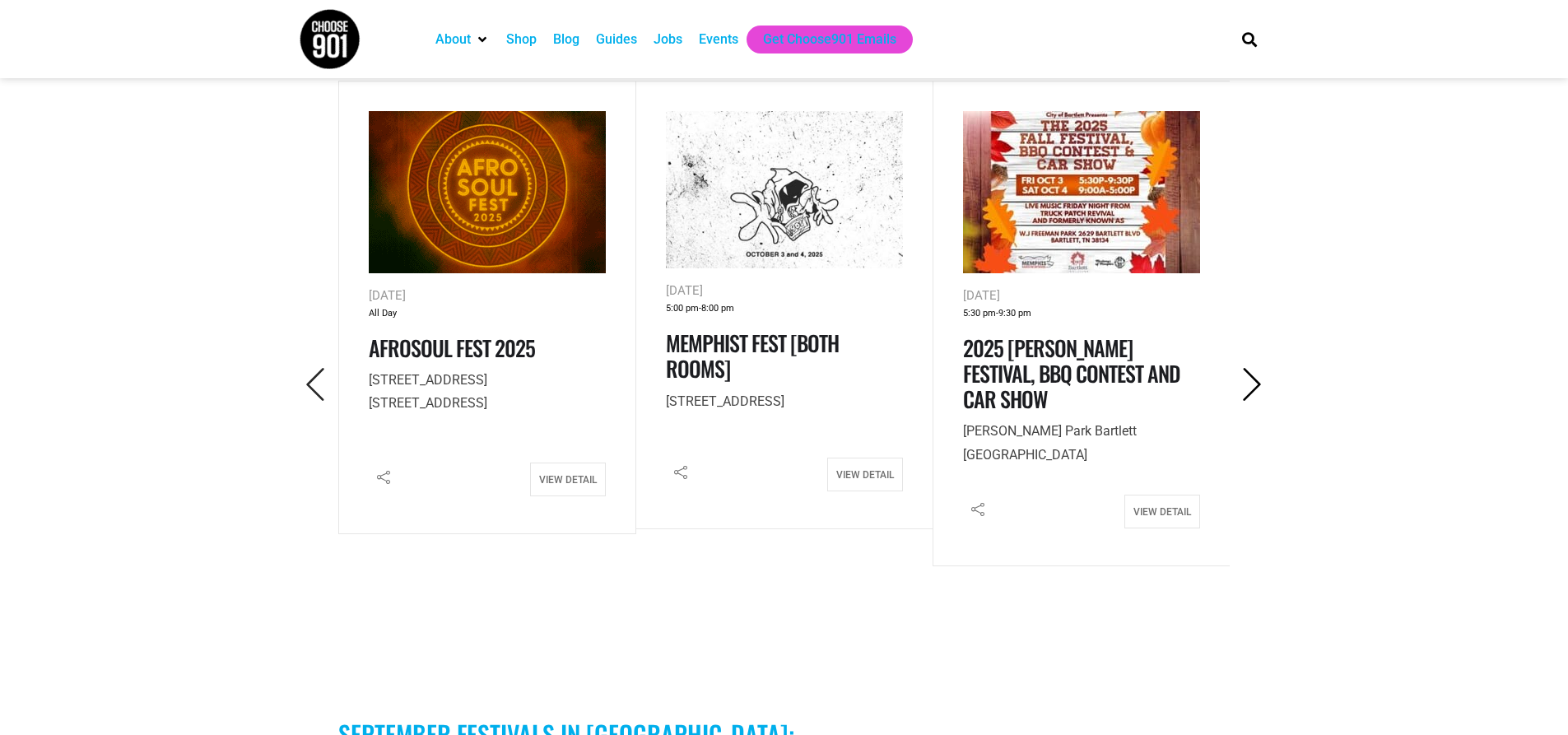
click at [1251, 368] on icon "Next" at bounding box center [1252, 385] width 34 height 34
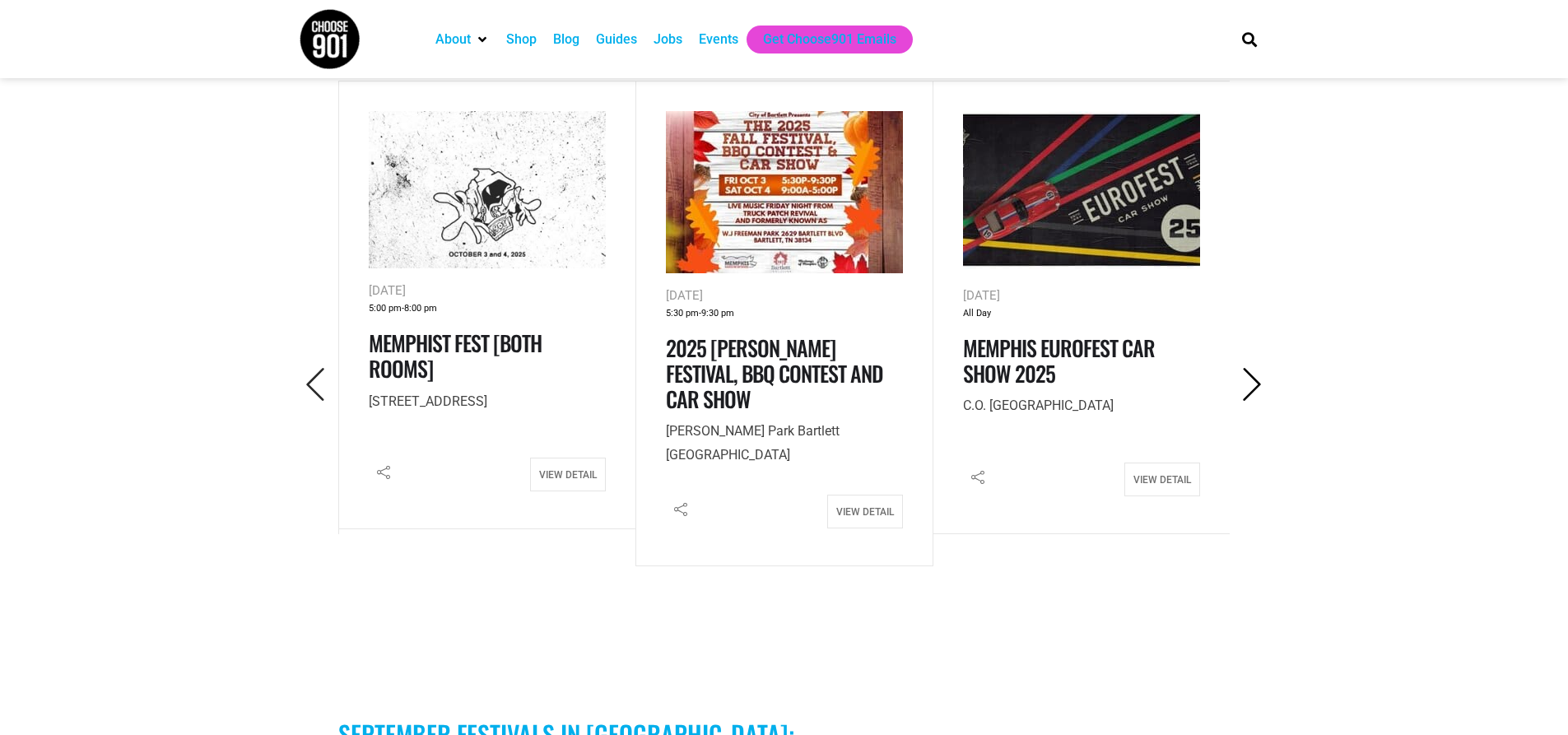
click at [1251, 368] on icon "Next" at bounding box center [1252, 385] width 34 height 34
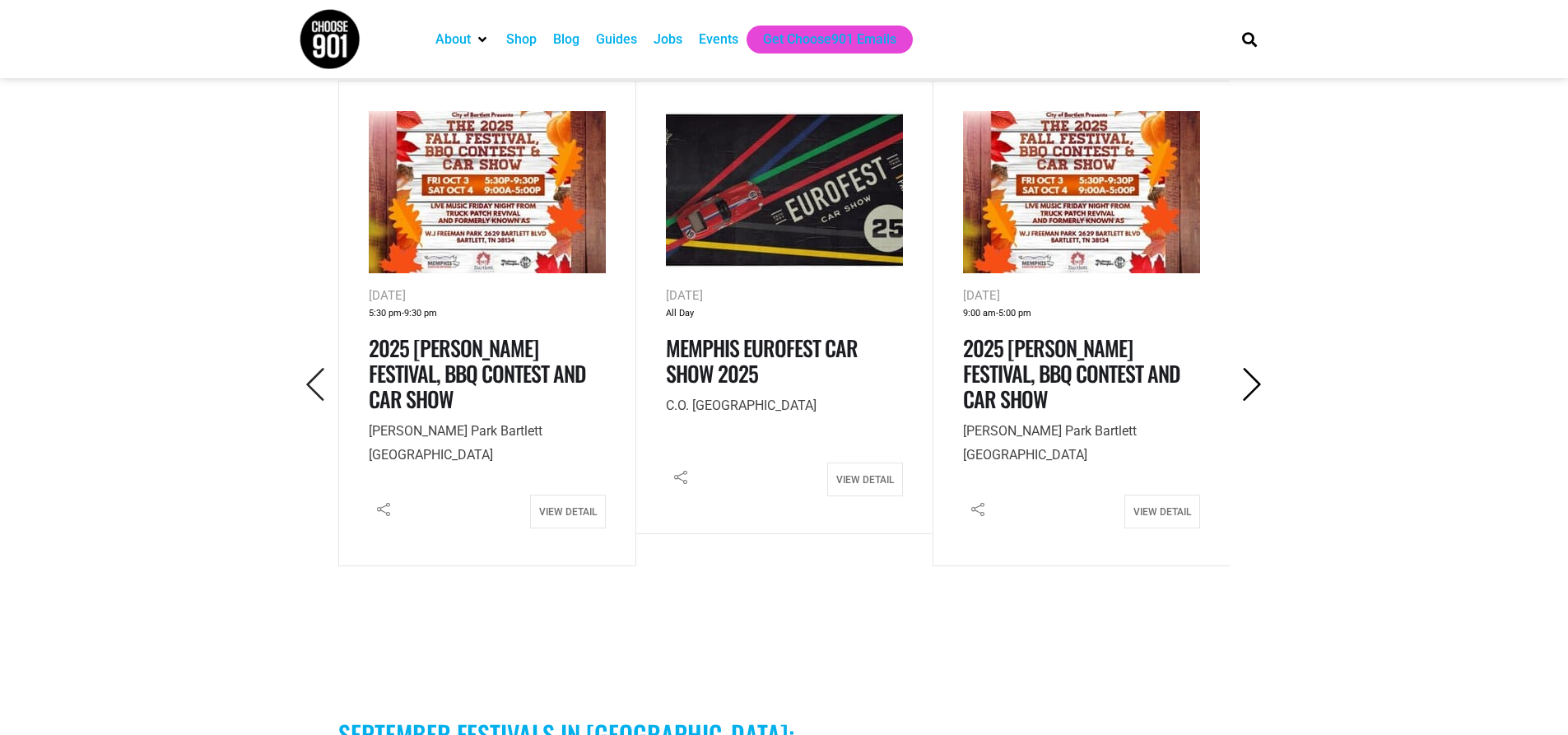
click at [1251, 368] on icon "Next" at bounding box center [1252, 385] width 34 height 34
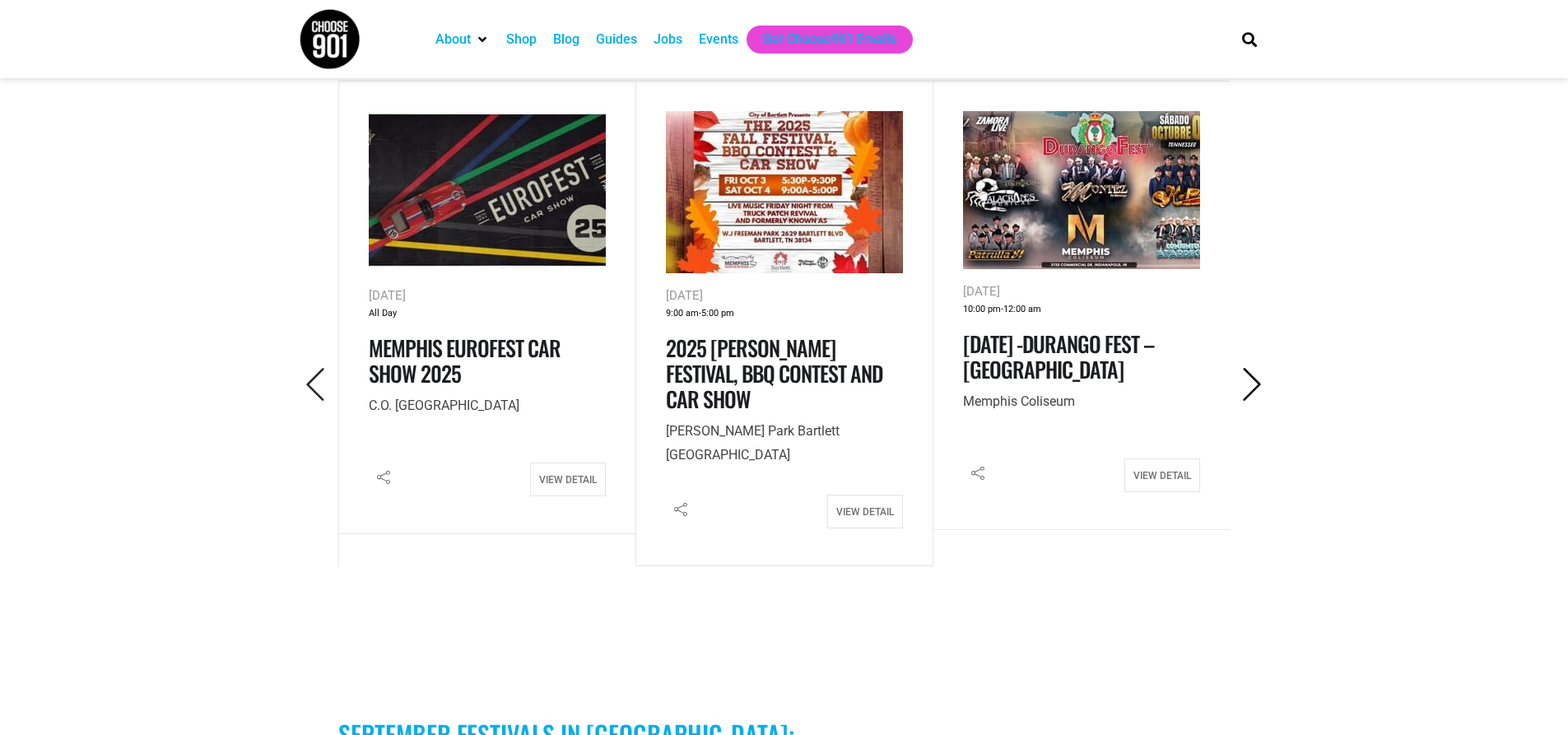
click at [1251, 368] on icon "Next" at bounding box center [1252, 385] width 34 height 34
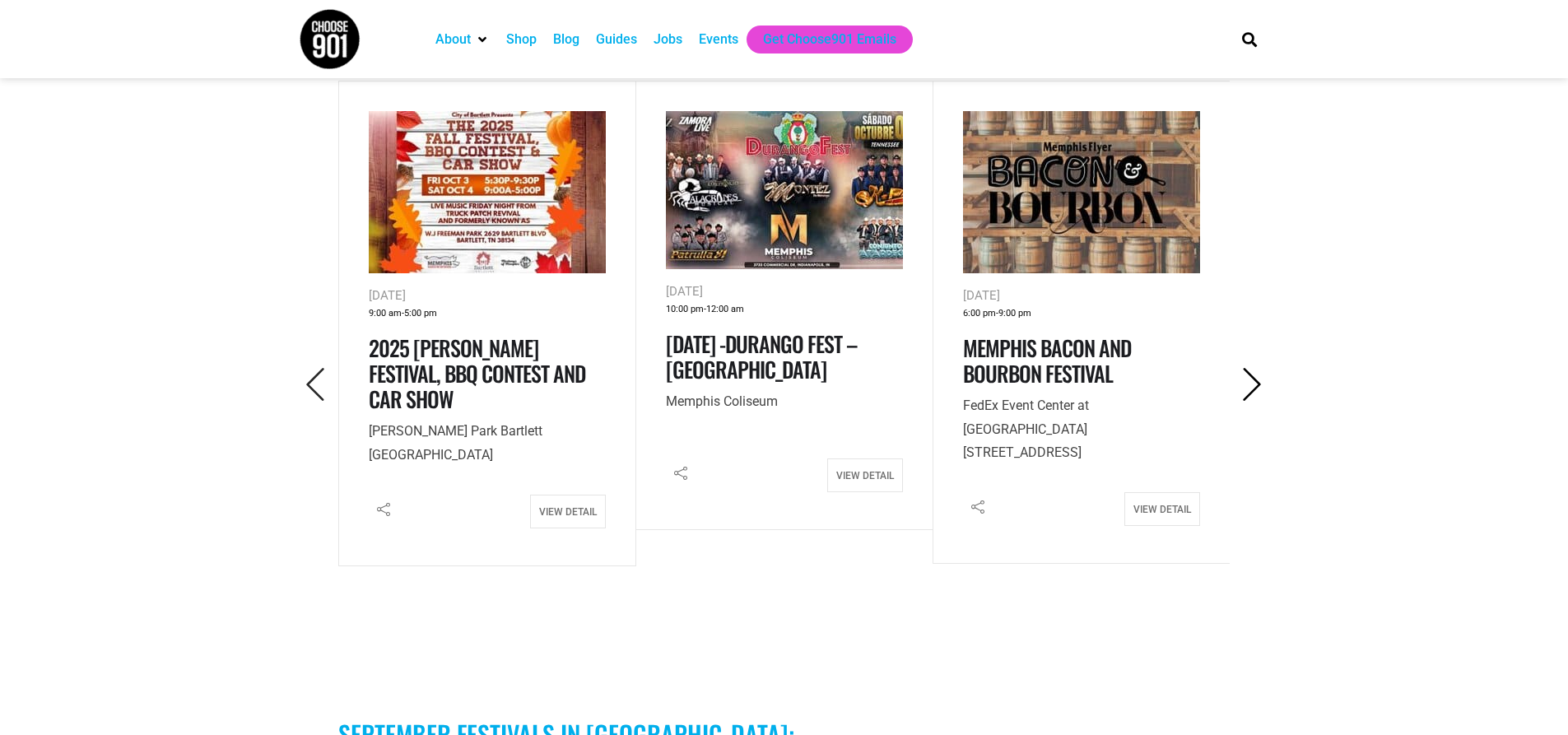
click at [1251, 368] on icon "Next" at bounding box center [1252, 385] width 34 height 34
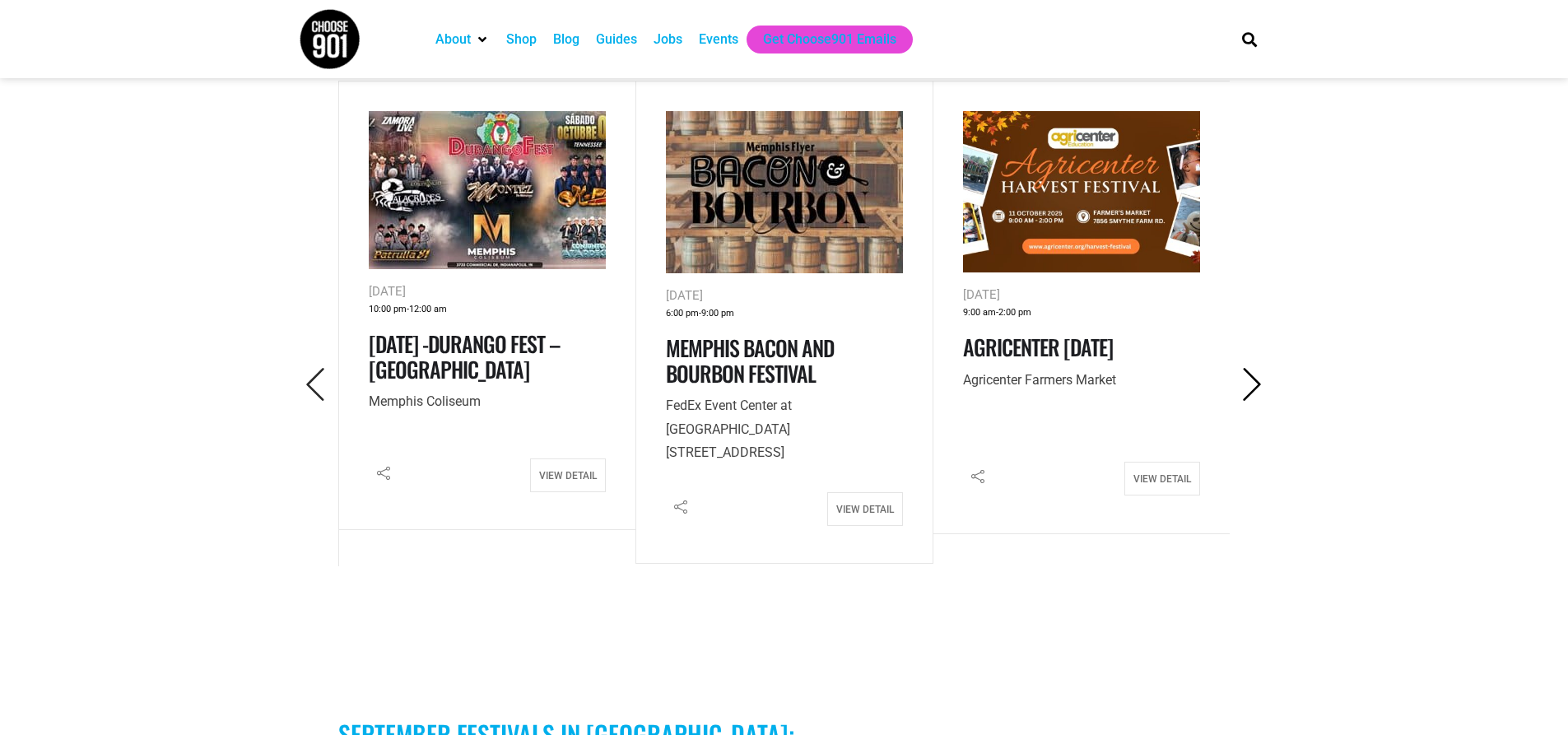
click at [1251, 368] on icon "Next" at bounding box center [1252, 385] width 34 height 34
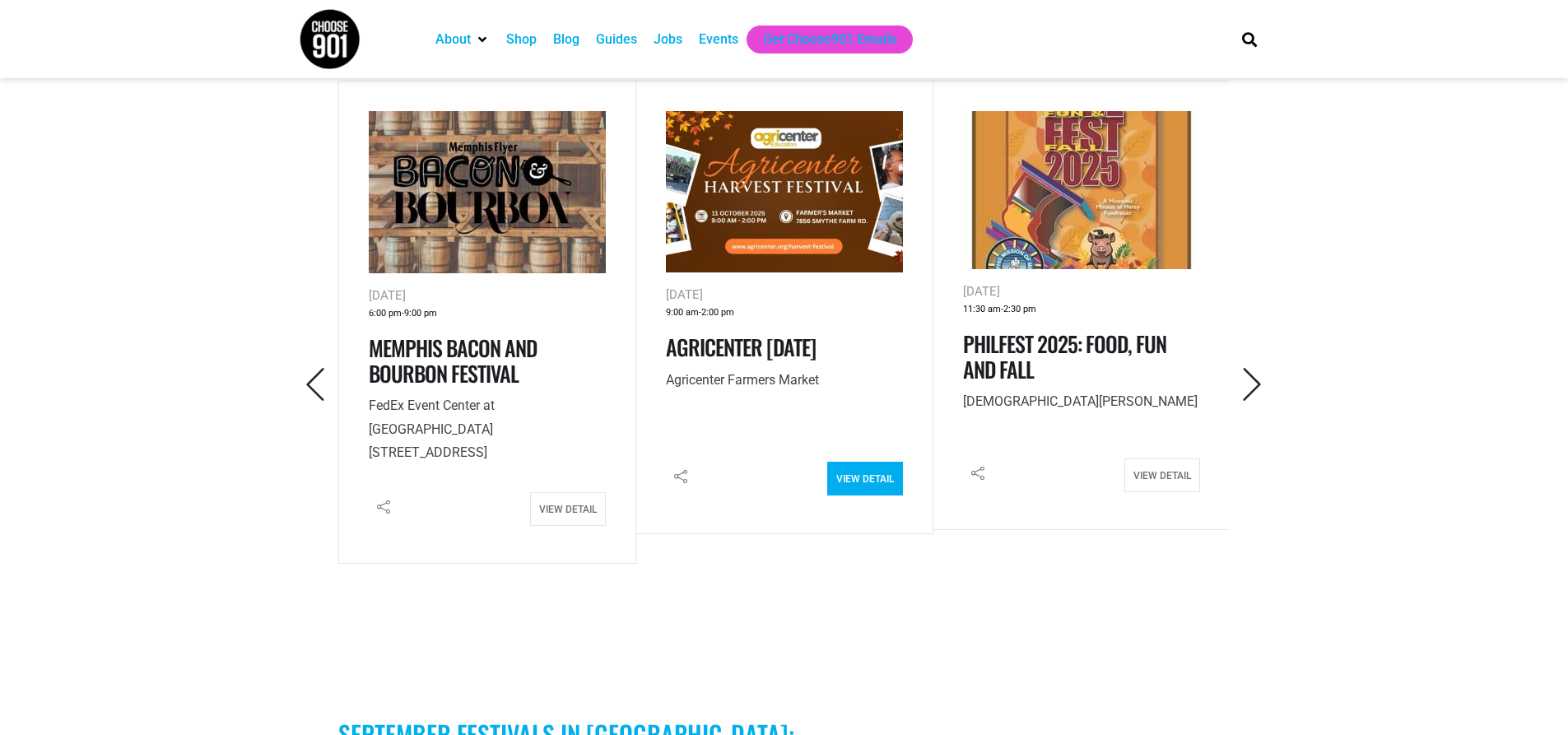
click at [878, 462] on link "View Detail" at bounding box center [865, 479] width 76 height 34
click at [1237, 368] on icon "Next" at bounding box center [1252, 385] width 34 height 34
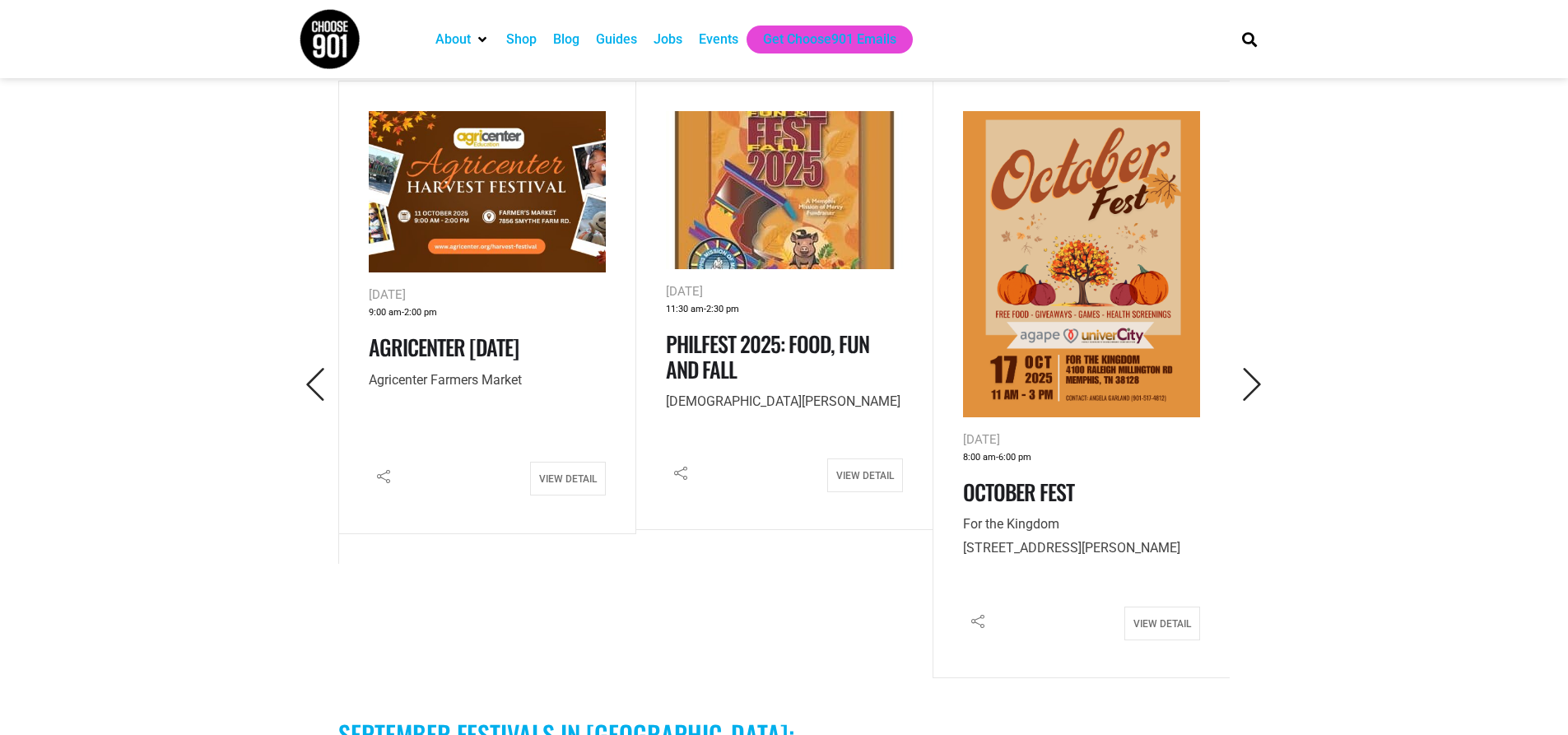
click at [800, 178] on img at bounding box center [784, 190] width 237 height 158
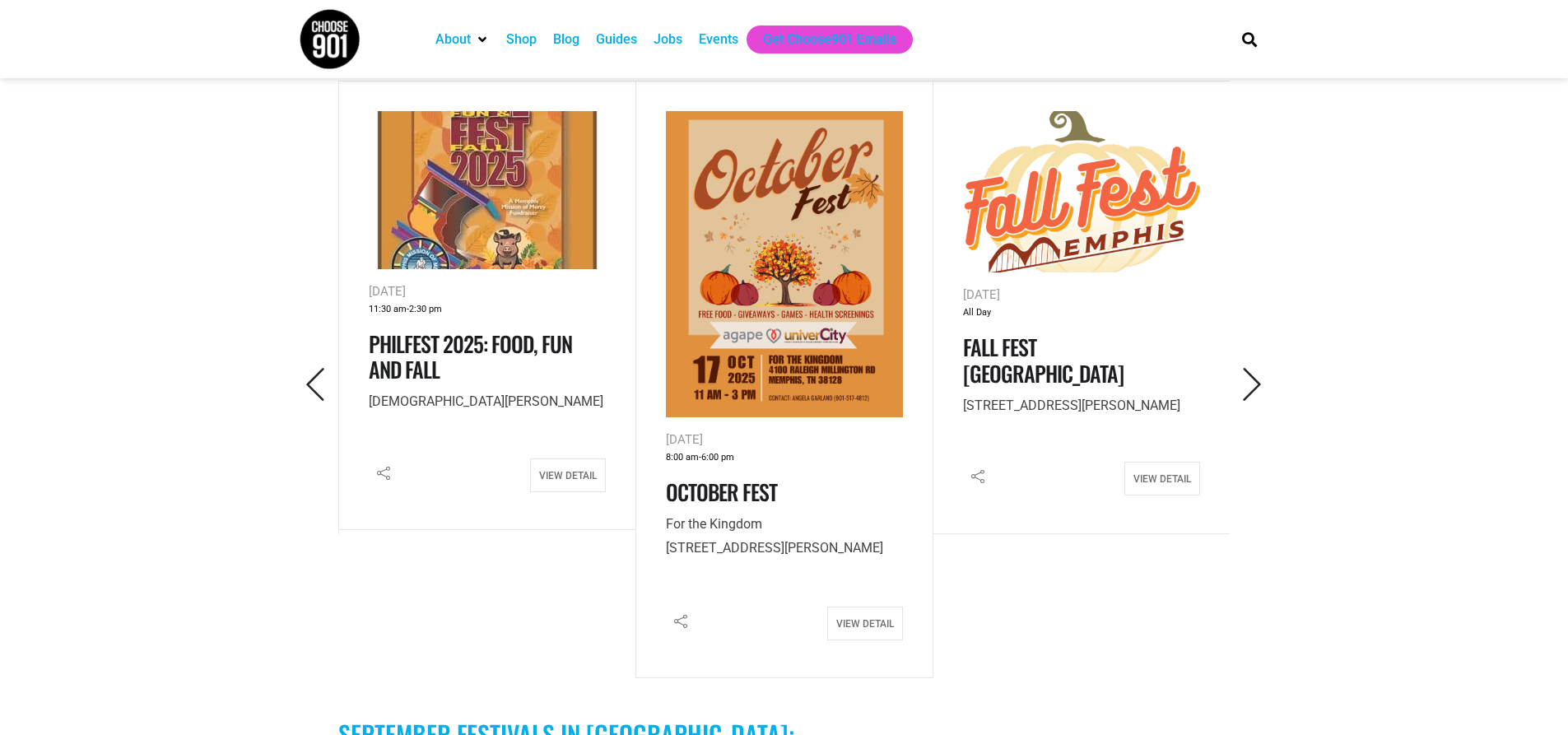
click at [838, 430] on div "Oct 17, 2025 8:00 am - 6:00 pm October Fest For the Kingdom 4100 Raleigh Millin…" at bounding box center [784, 504] width 237 height 150
click at [862, 607] on link "View Detail" at bounding box center [865, 624] width 76 height 34
click at [1247, 368] on icon "Next" at bounding box center [1252, 385] width 34 height 34
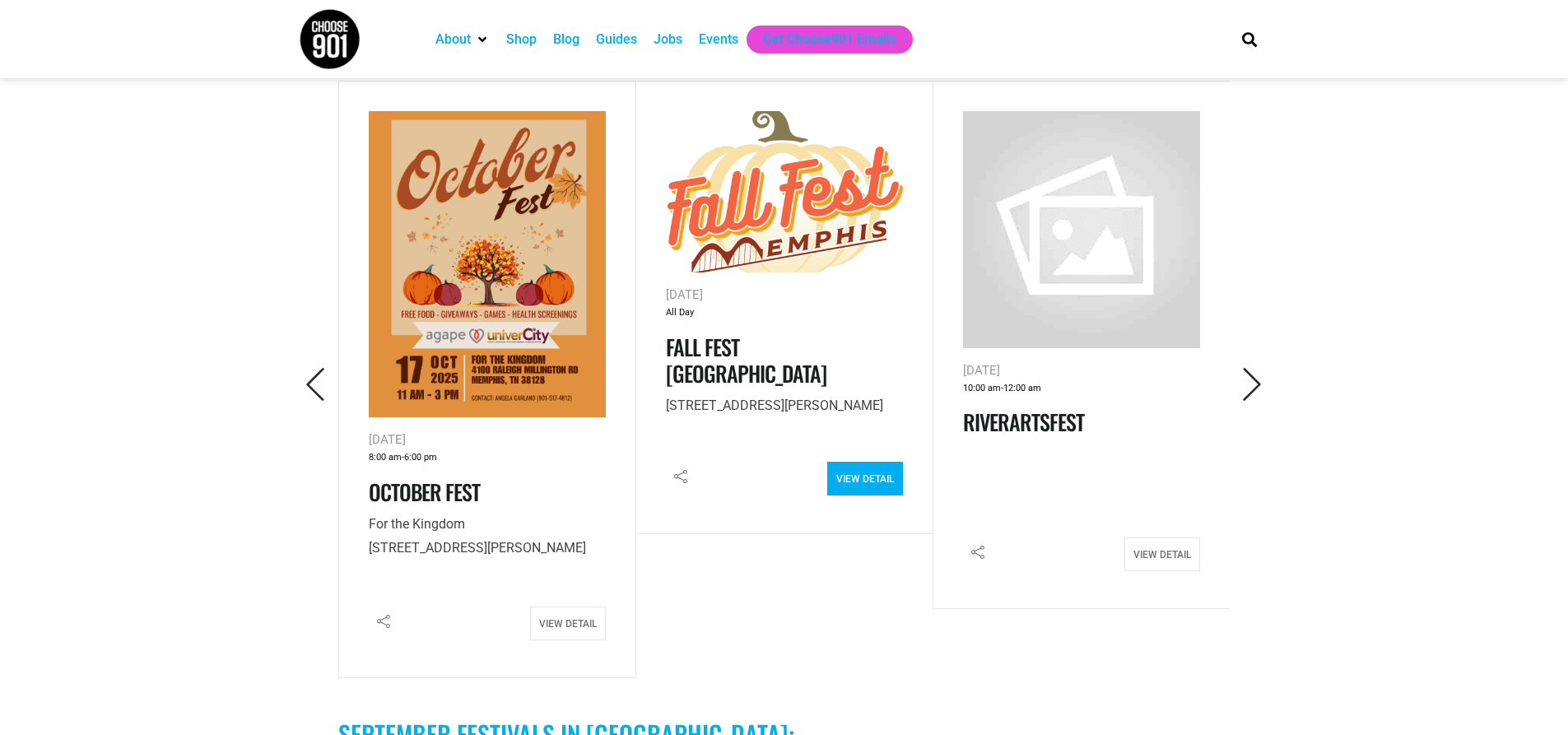
click at [871, 462] on link "View Detail" at bounding box center [865, 479] width 76 height 34
click at [1260, 368] on icon "Next" at bounding box center [1252, 385] width 34 height 34
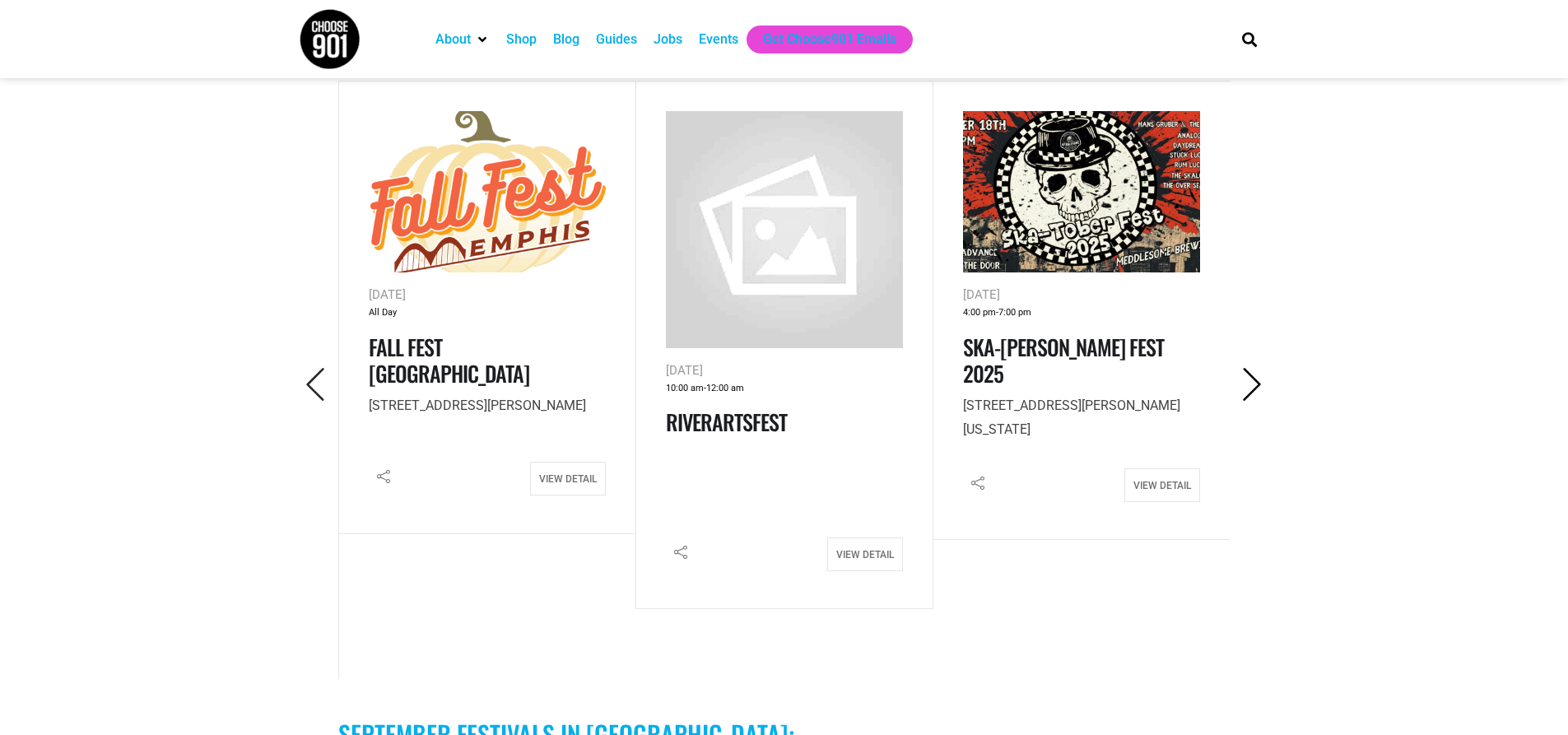
click at [1256, 368] on icon "Next" at bounding box center [1252, 385] width 34 height 34
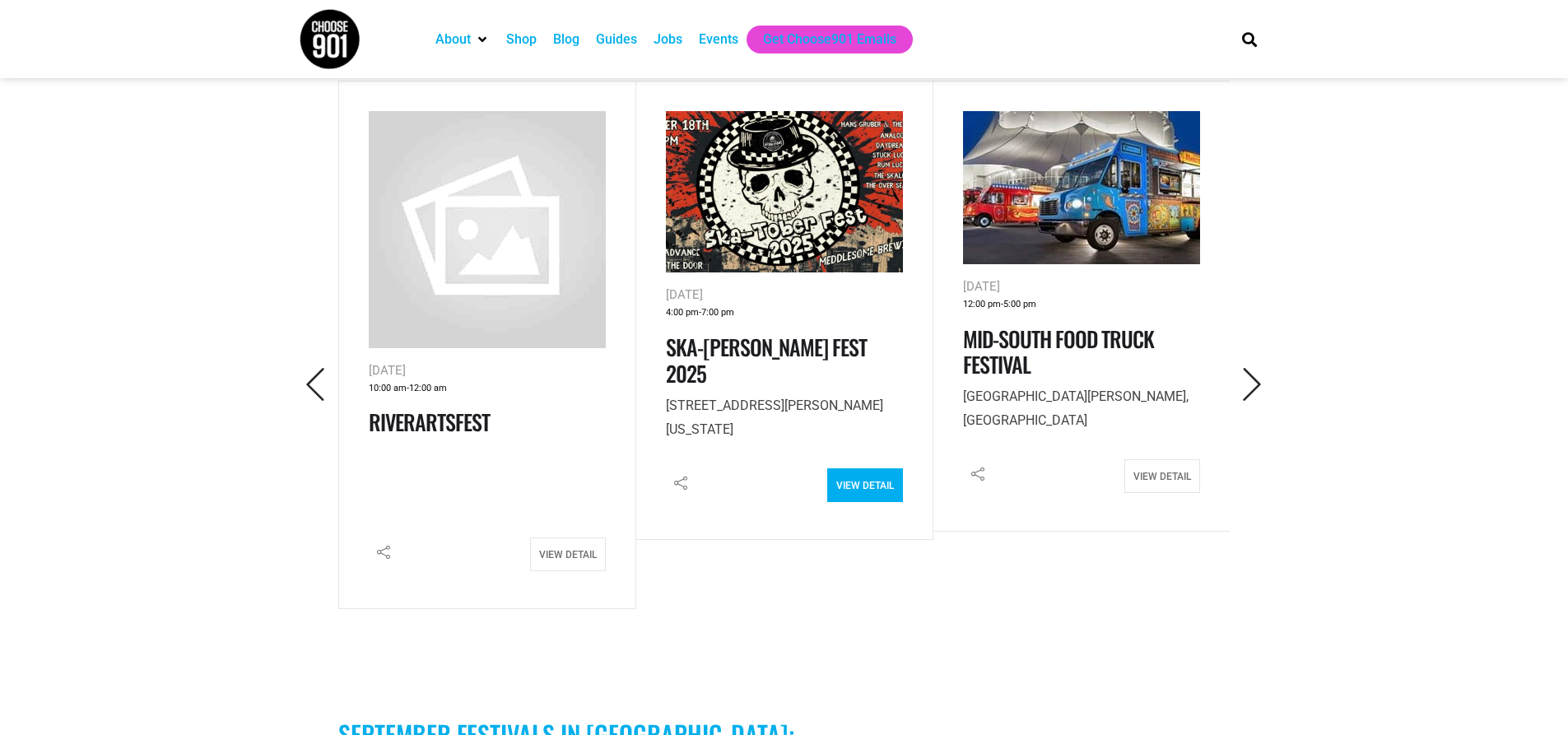
click at [887, 468] on link "View Detail" at bounding box center [865, 485] width 76 height 34
click at [1256, 368] on icon "Next" at bounding box center [1252, 385] width 34 height 34
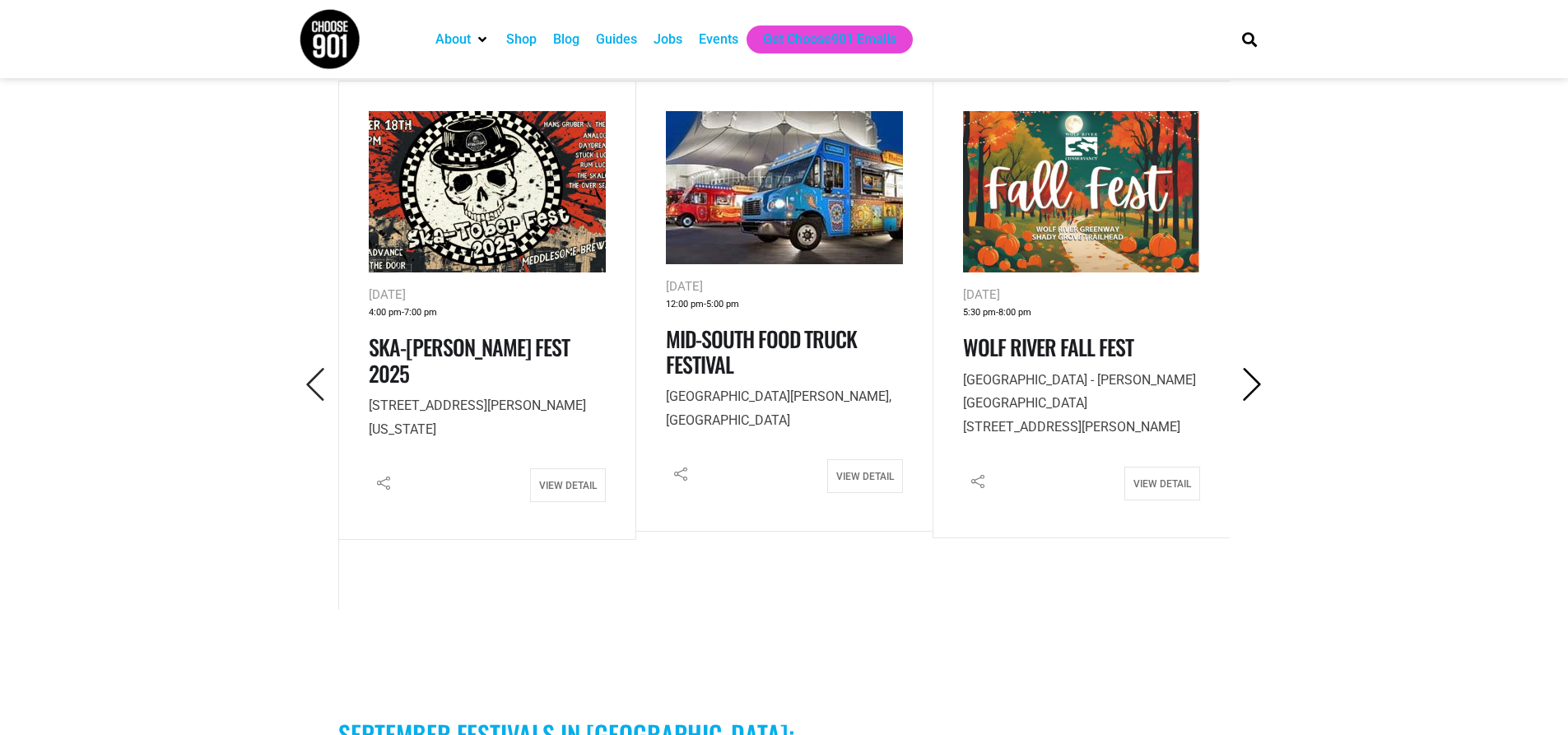
click at [1256, 368] on icon "Next" at bounding box center [1252, 385] width 34 height 34
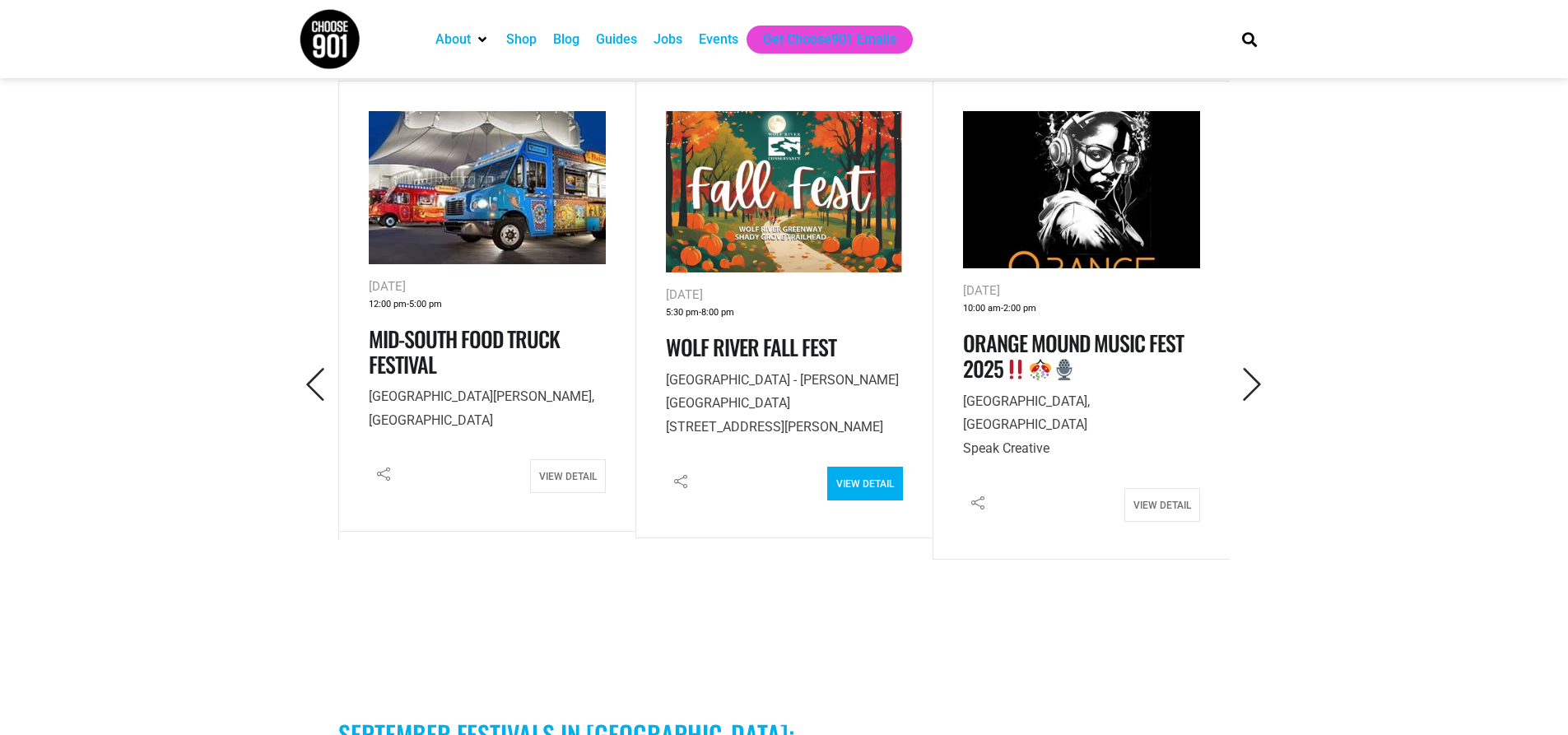
click at [875, 467] on link "View Detail" at bounding box center [865, 484] width 76 height 34
click at [1262, 368] on icon "Next" at bounding box center [1252, 385] width 34 height 34
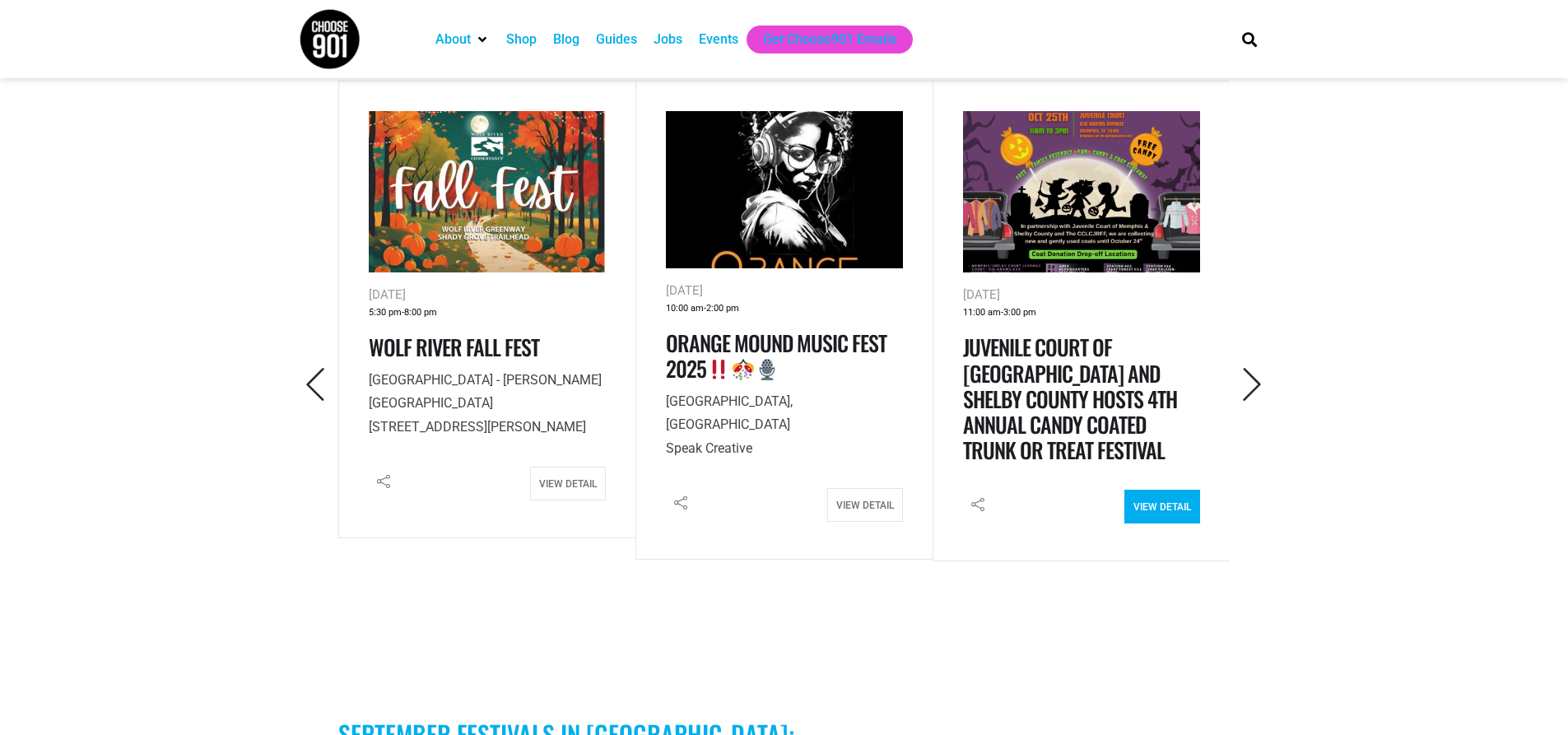
click at [1153, 490] on link "View Detail" at bounding box center [1162, 507] width 76 height 34
click at [1175, 490] on link "View Detail" at bounding box center [1162, 507] width 76 height 34
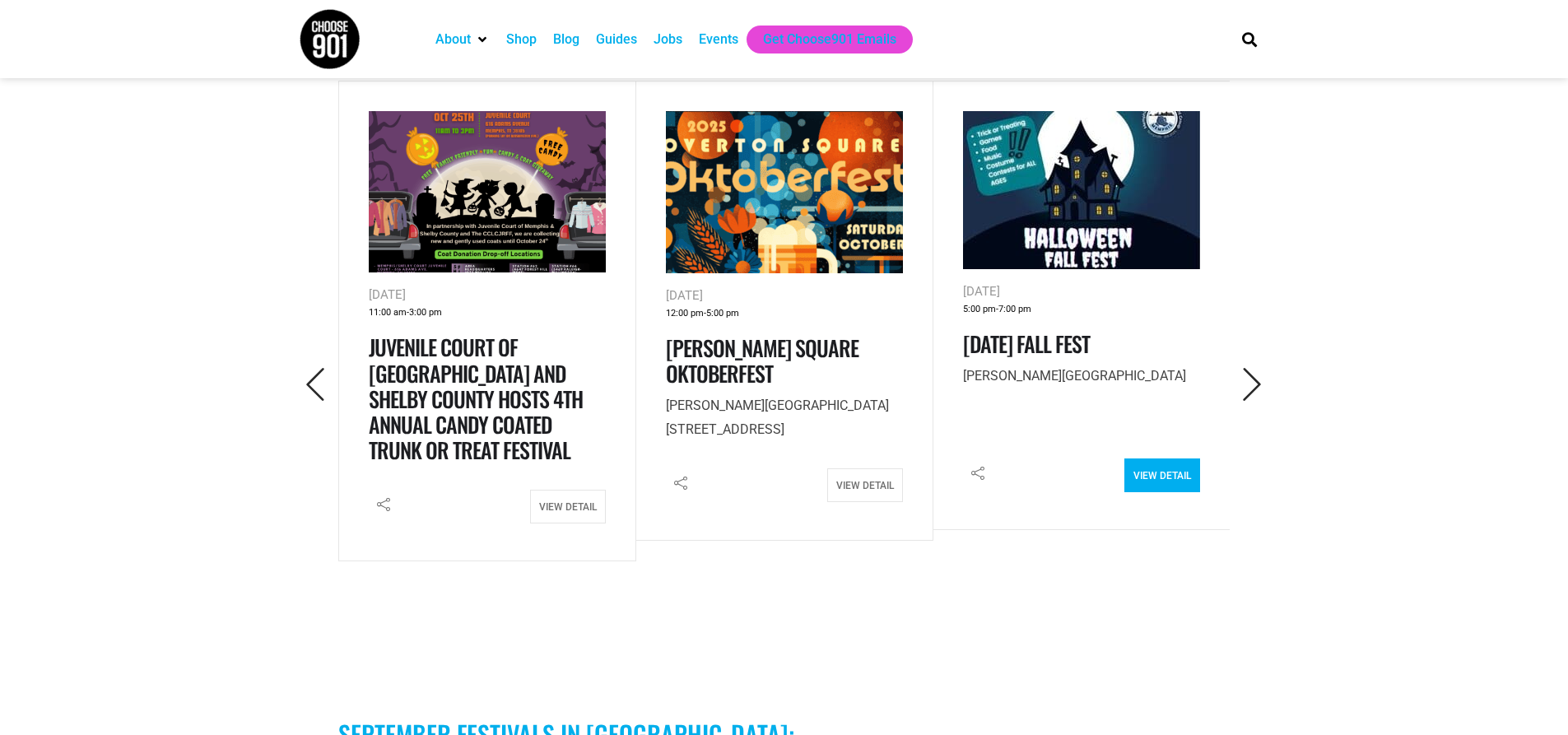
click at [1154, 458] on link "View Detail" at bounding box center [1162, 475] width 76 height 34
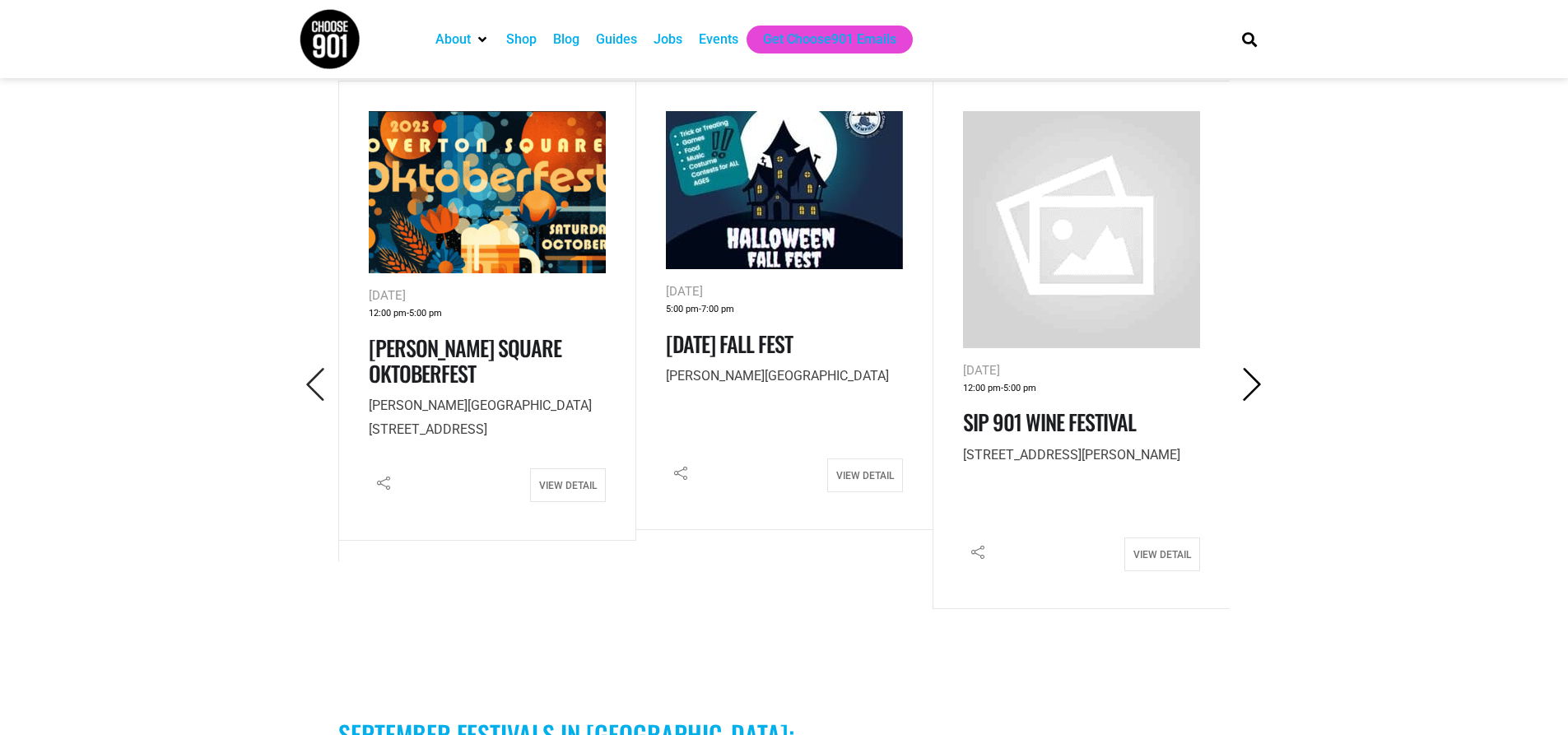
click at [1261, 368] on icon "Next" at bounding box center [1252, 385] width 34 height 34
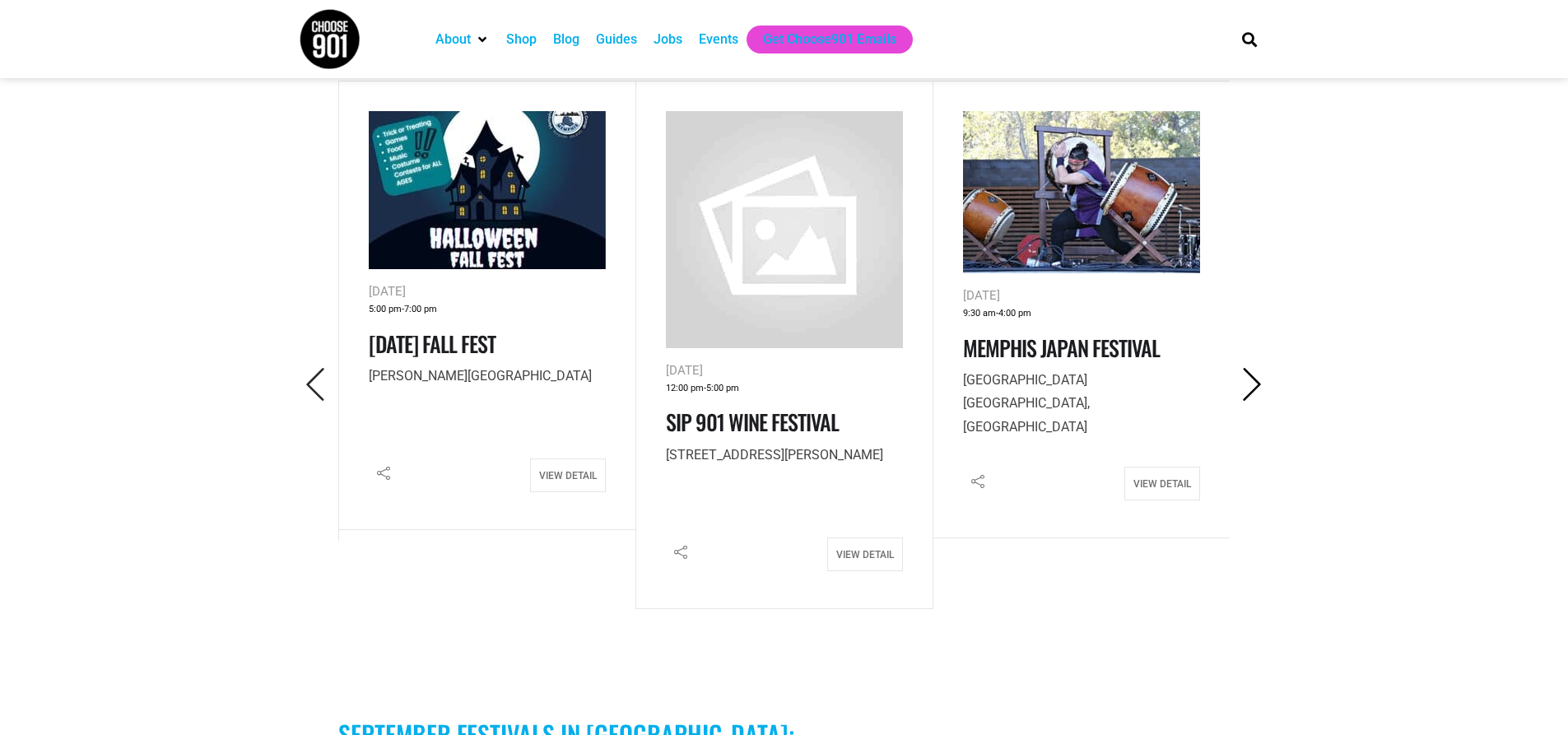
click at [1261, 368] on icon "Next" at bounding box center [1252, 385] width 34 height 34
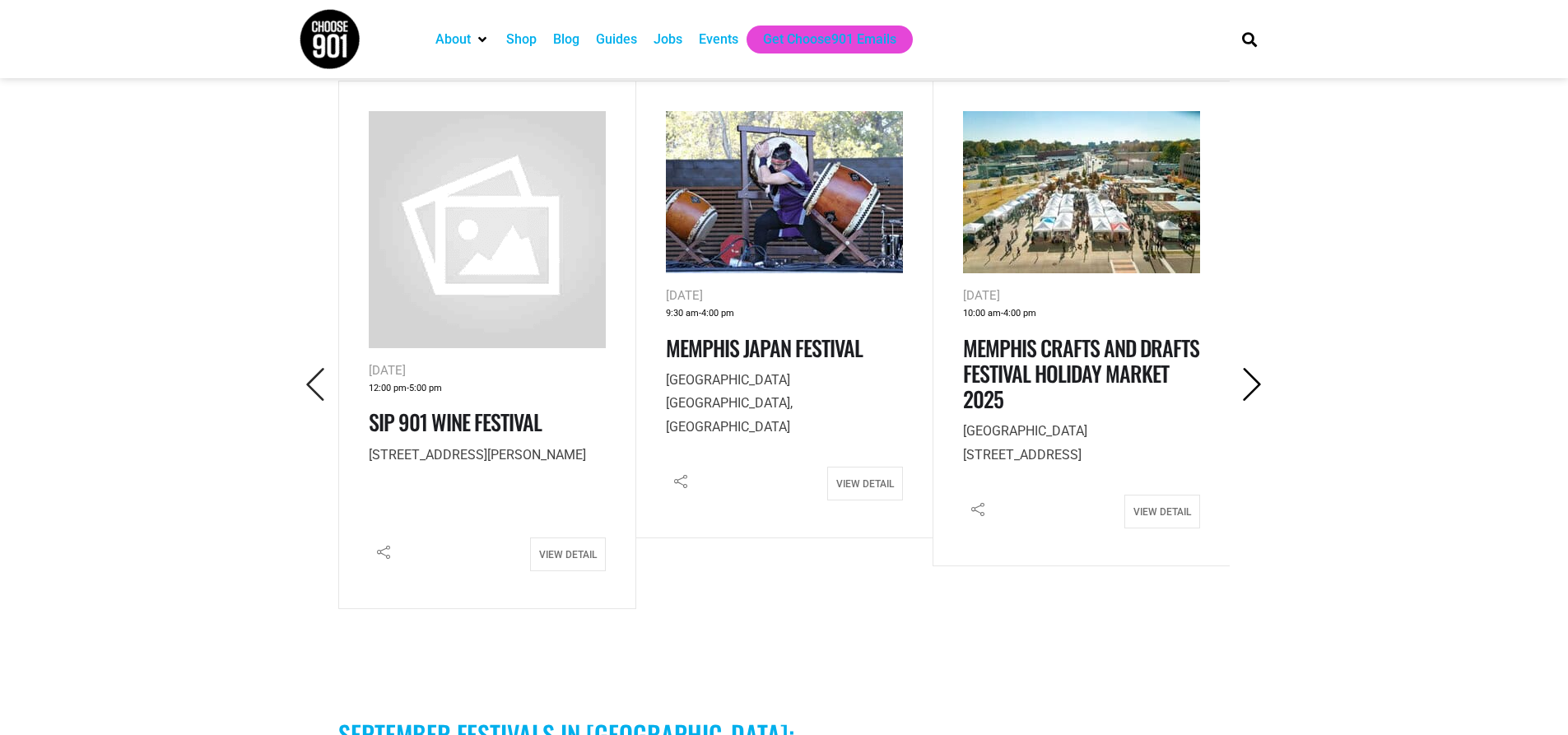
click at [1261, 368] on icon "Next" at bounding box center [1252, 385] width 34 height 34
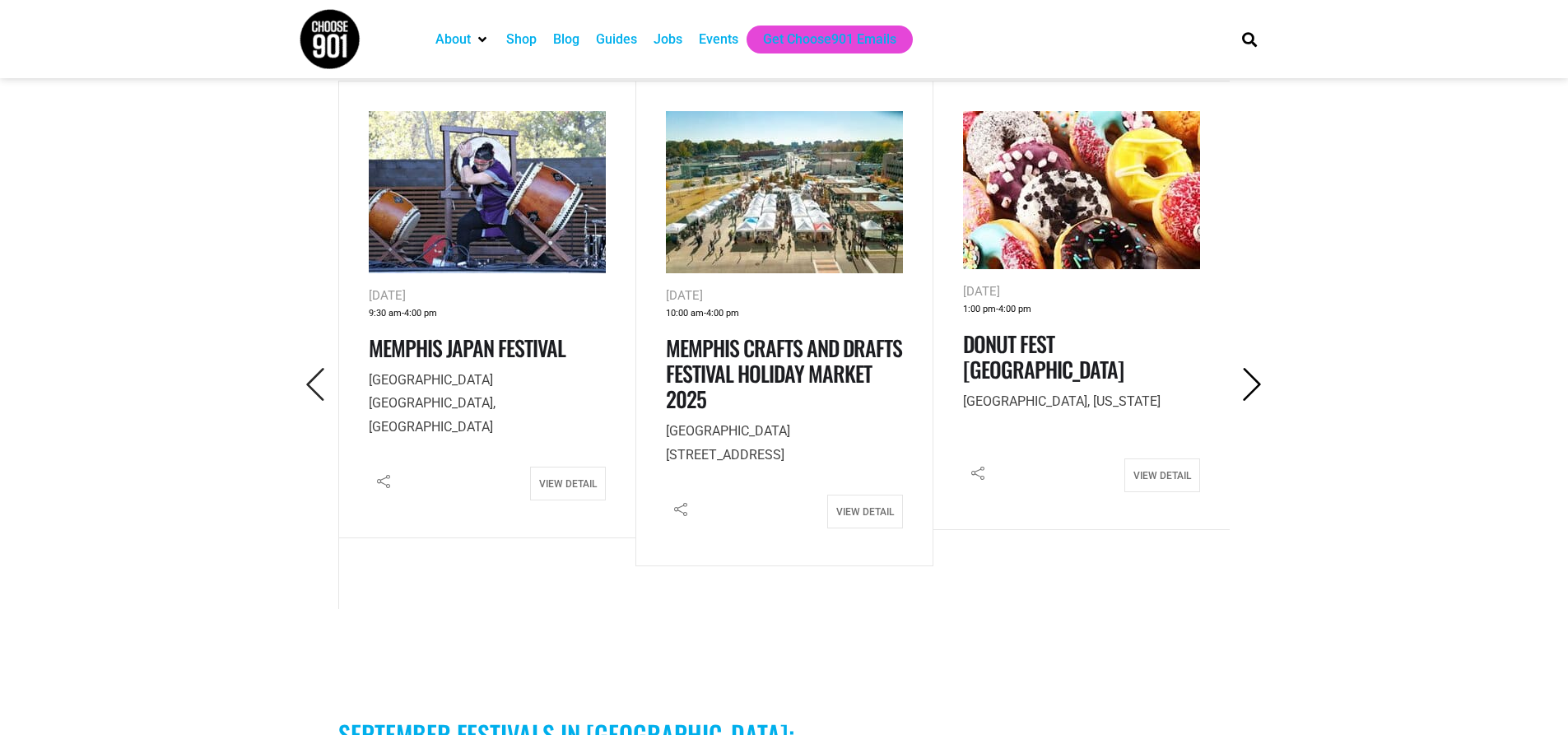
click at [1261, 368] on icon "Next" at bounding box center [1252, 385] width 34 height 34
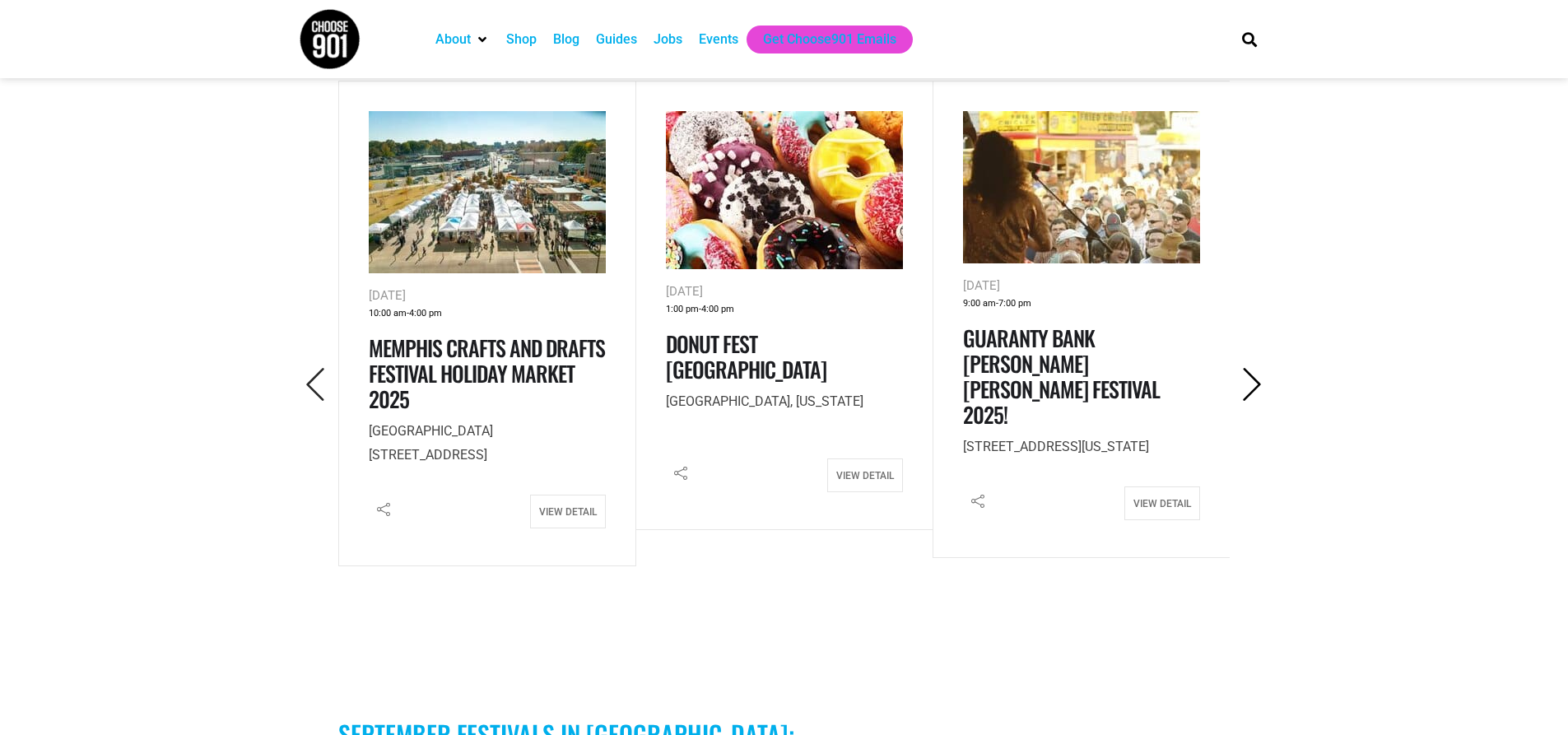
click at [1261, 368] on icon "Next" at bounding box center [1252, 385] width 34 height 34
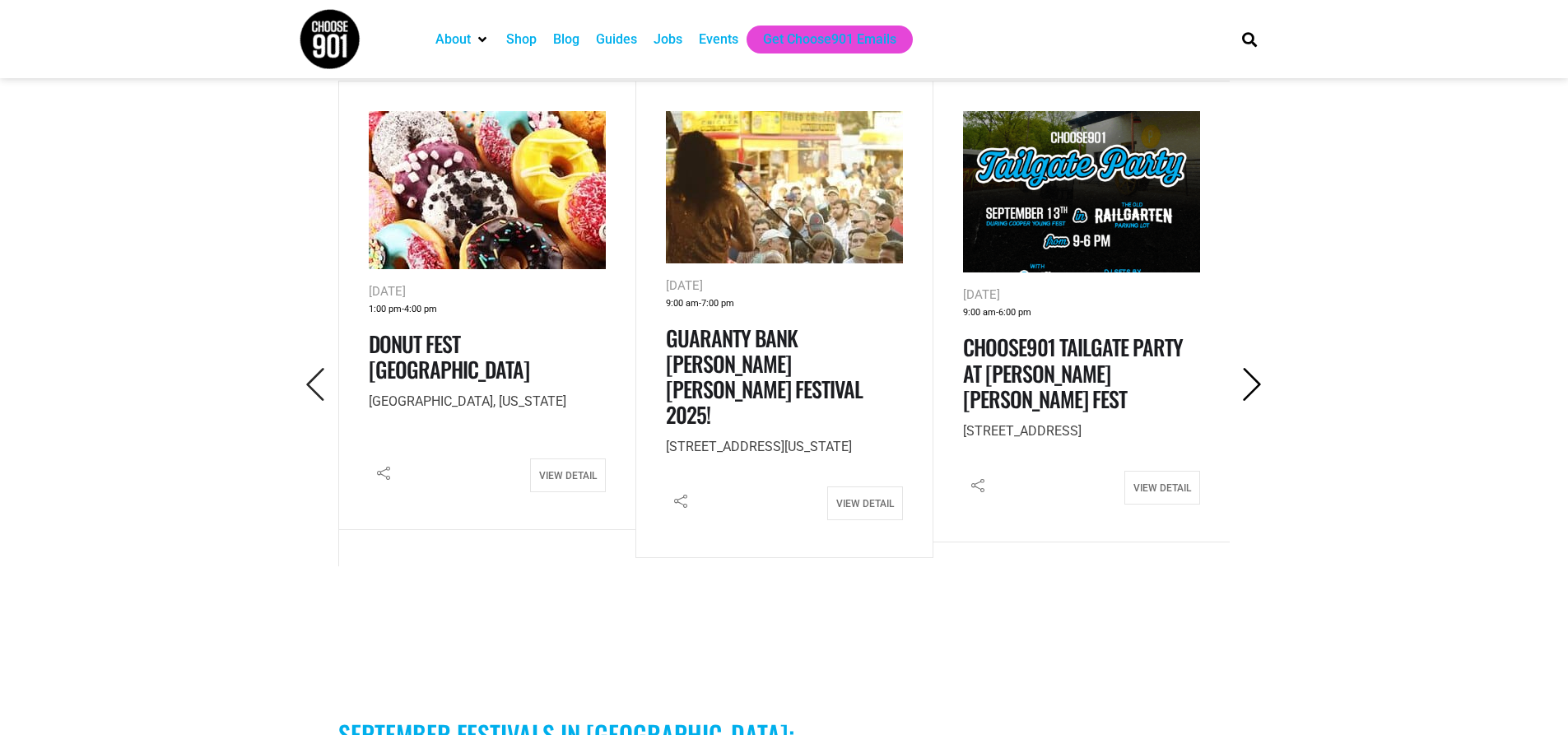
click at [1261, 368] on icon "Next" at bounding box center [1252, 385] width 34 height 34
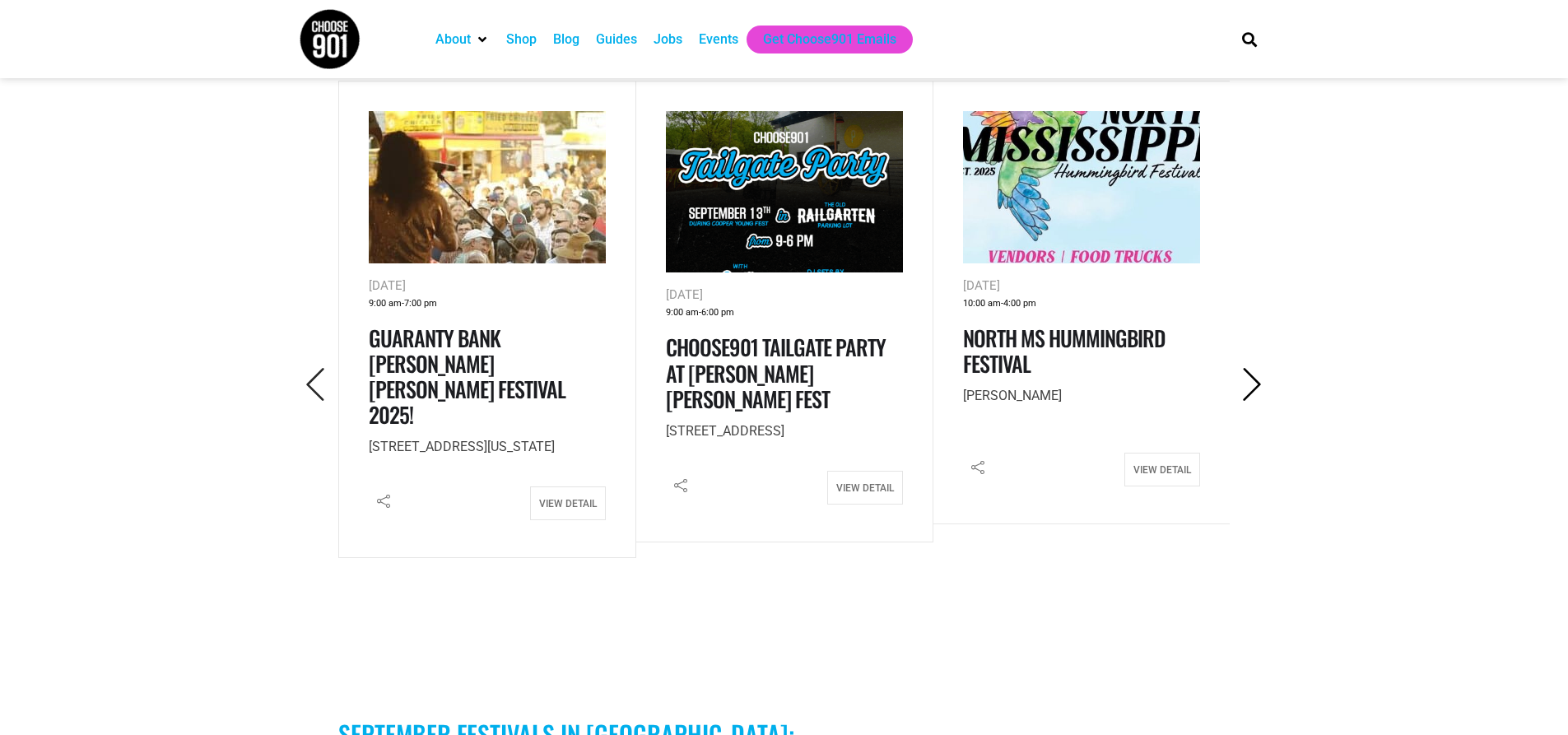
click at [1261, 368] on icon "Next" at bounding box center [1252, 385] width 34 height 34
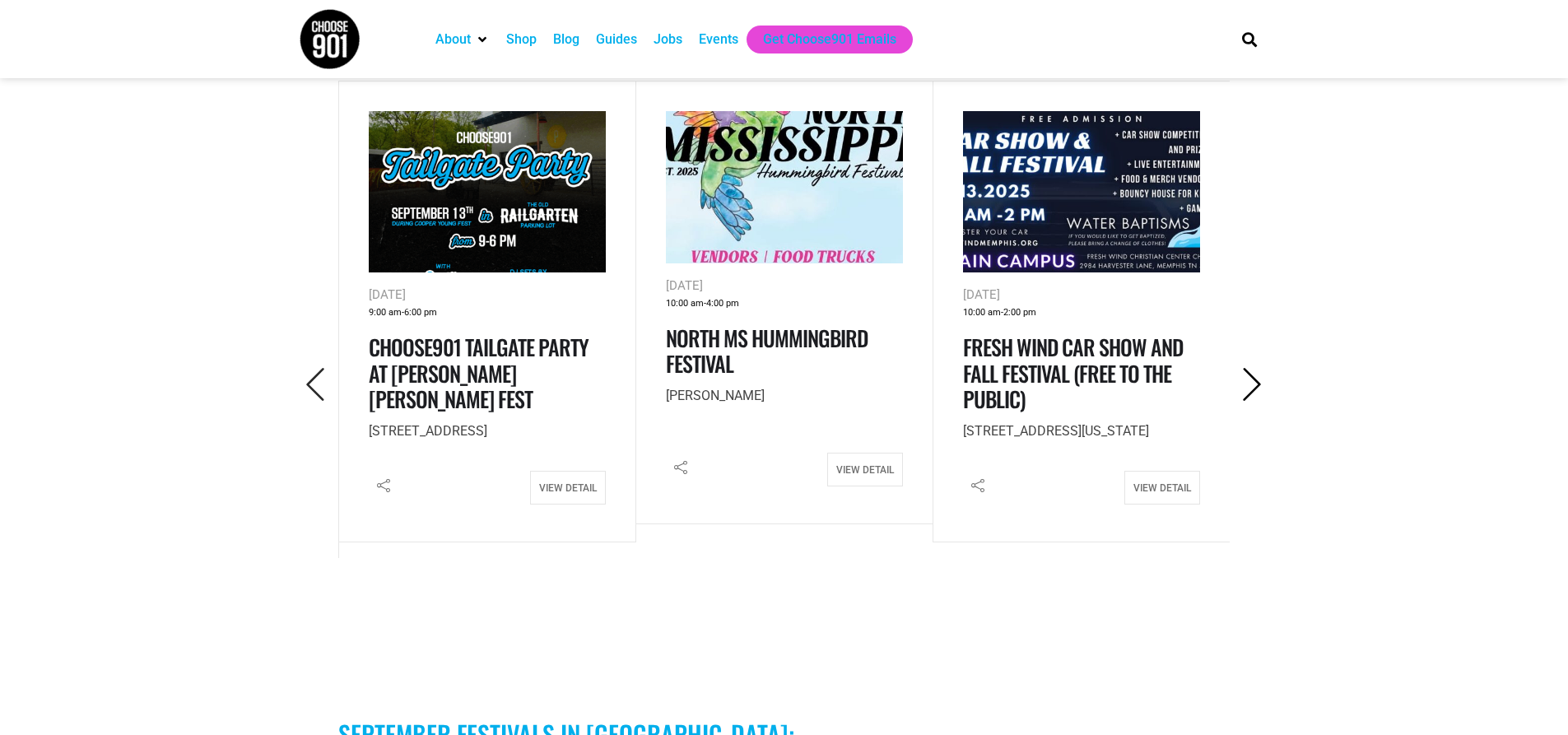
click at [1261, 368] on icon "Next" at bounding box center [1252, 385] width 34 height 34
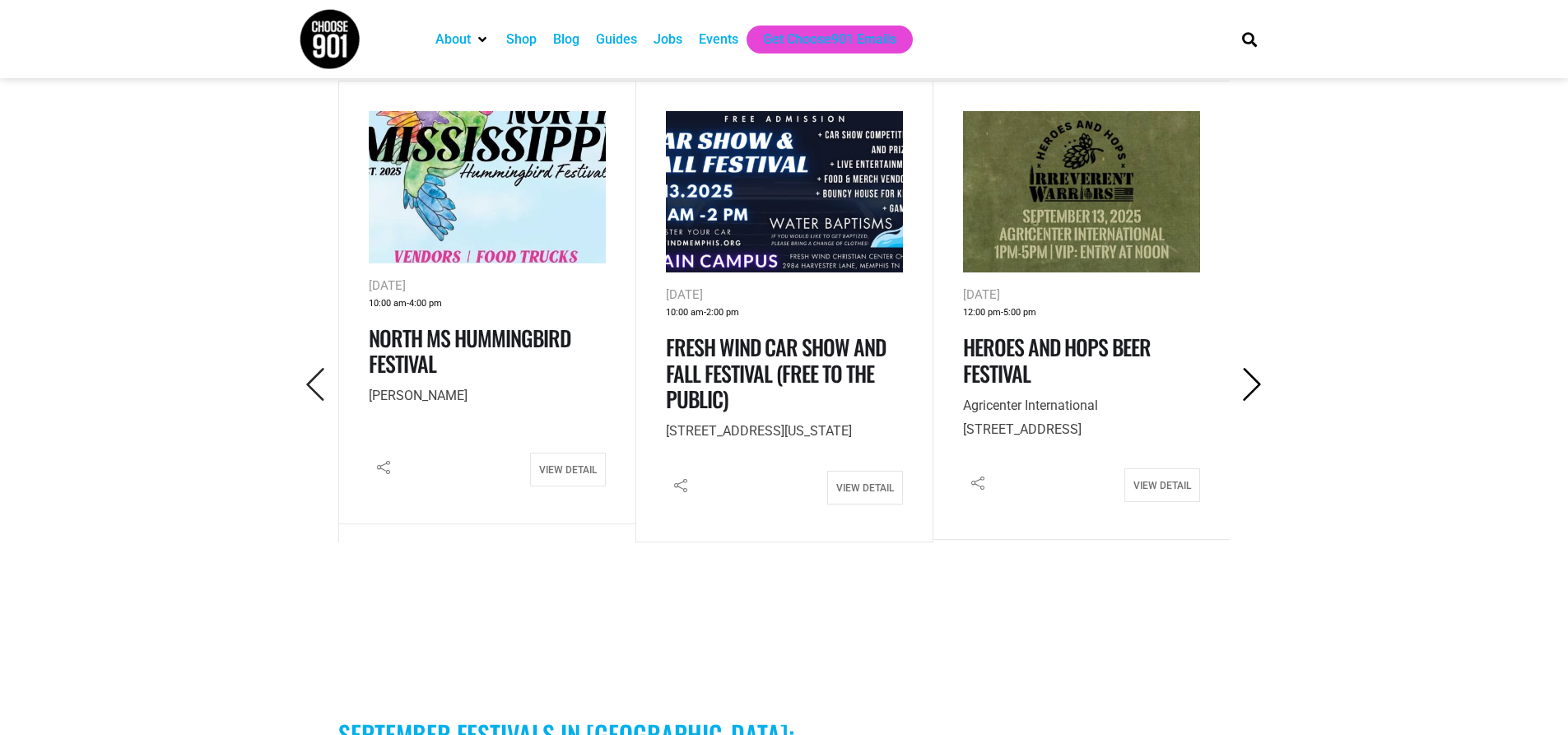
click at [1261, 368] on icon "Next" at bounding box center [1252, 385] width 34 height 34
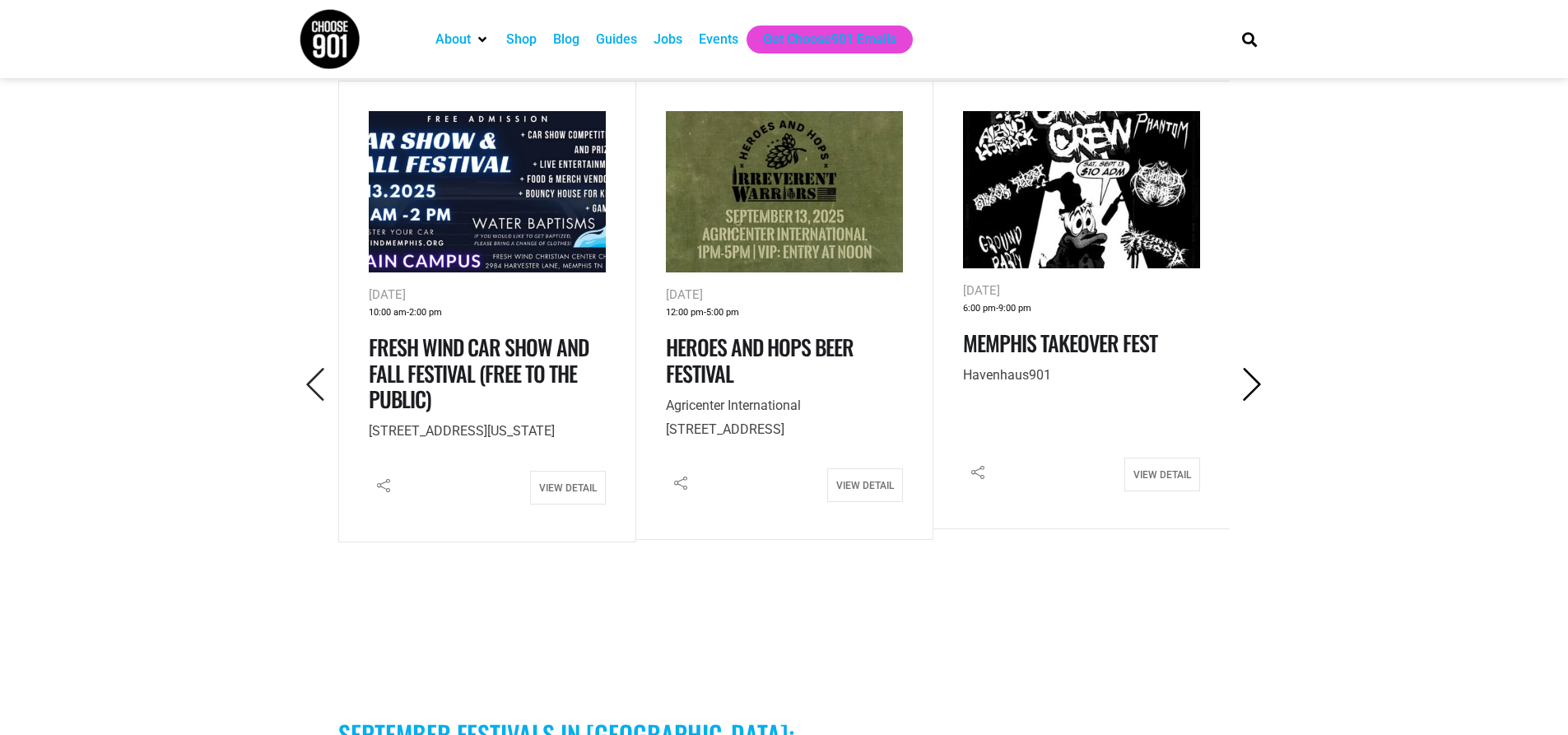
click at [1261, 368] on icon "Next" at bounding box center [1252, 385] width 34 height 34
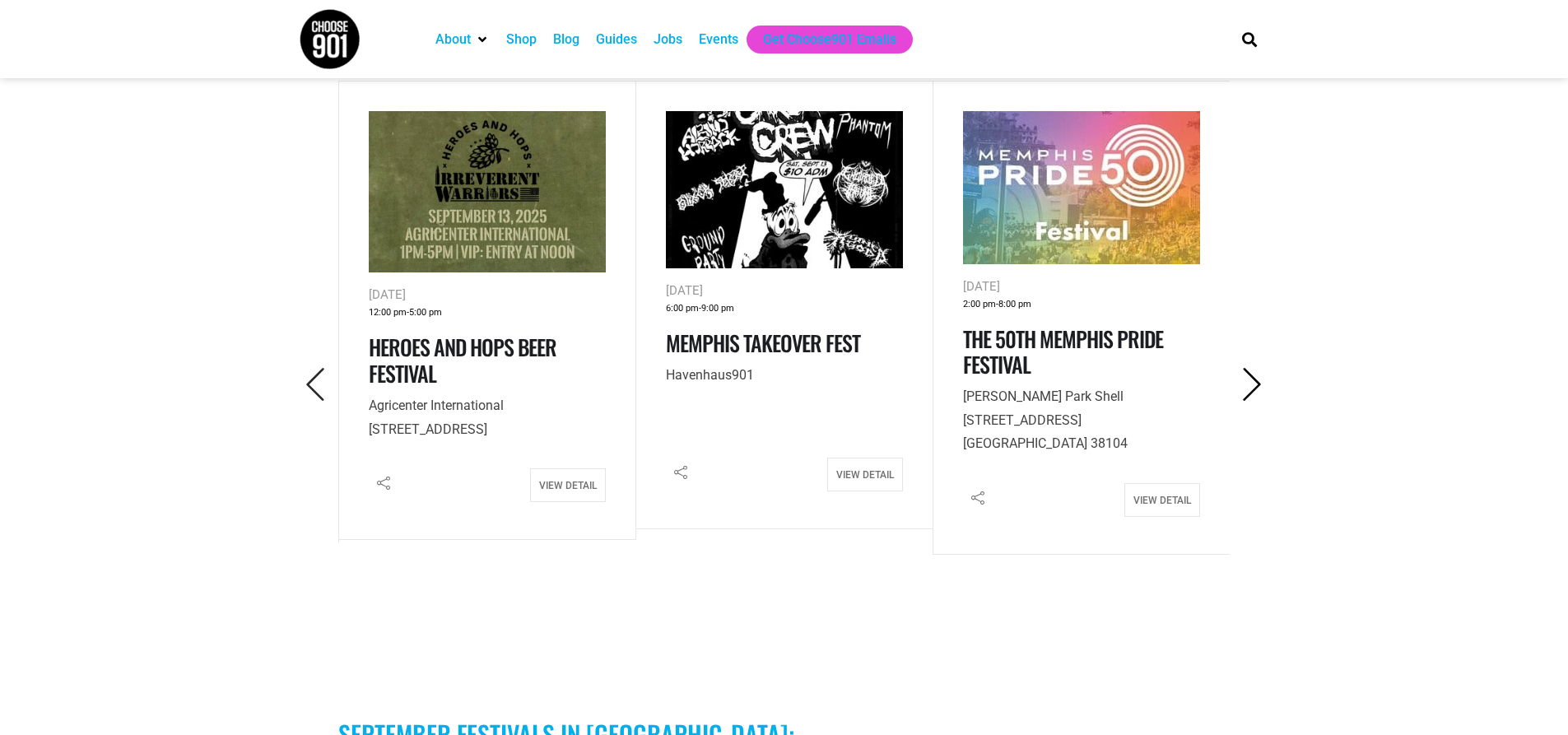
click at [1261, 368] on icon "Next" at bounding box center [1252, 385] width 34 height 34
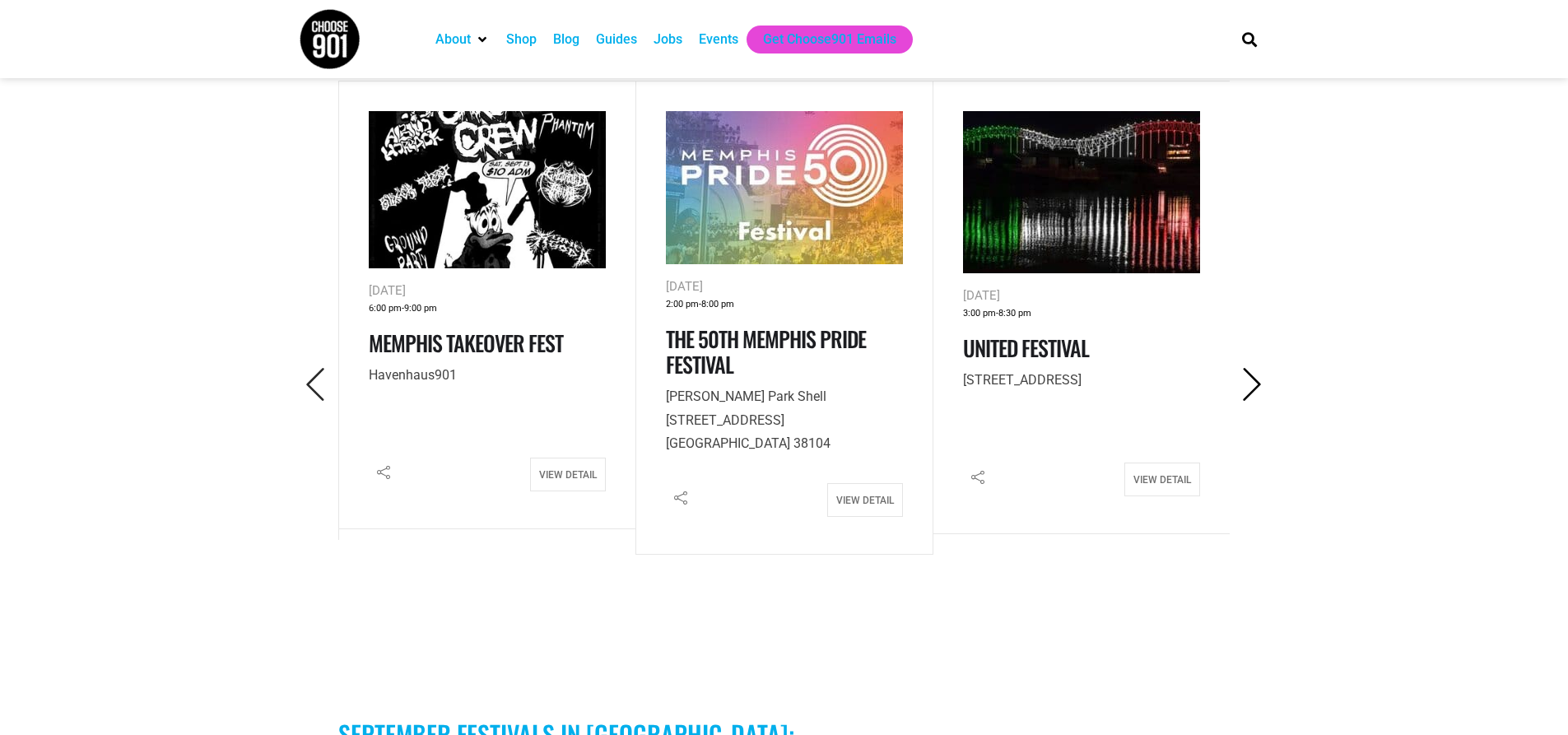
click at [1261, 368] on icon "Next" at bounding box center [1252, 385] width 34 height 34
